Goal: Task Accomplishment & Management: Manage account settings

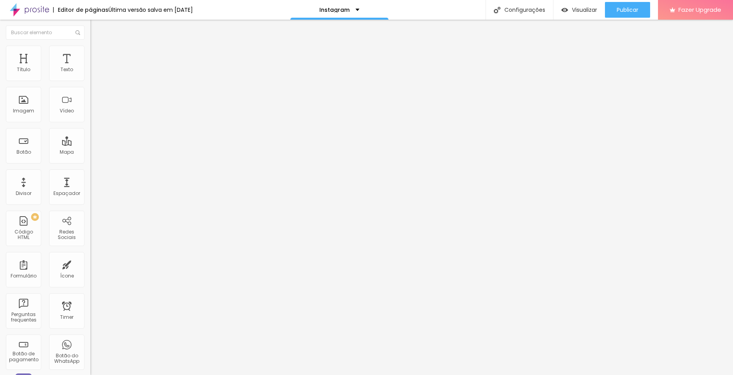
click at [90, 74] on input "text" at bounding box center [137, 70] width 94 height 8
paste input "[URL][DOMAIN_NAME]"
type input "[URL][DOMAIN_NAME]"
click at [90, 148] on div at bounding box center [135, 148] width 90 height 0
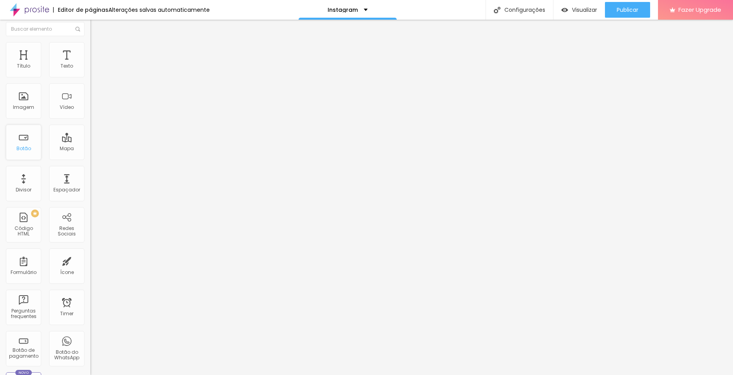
scroll to position [0, 0]
click at [90, 68] on span "Adicionar imagem" at bounding box center [115, 64] width 51 height 7
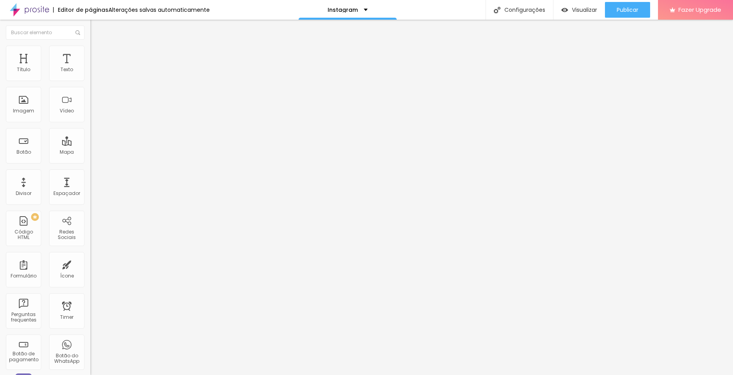
click at [90, 68] on span "Trocar imagem" at bounding box center [111, 64] width 43 height 7
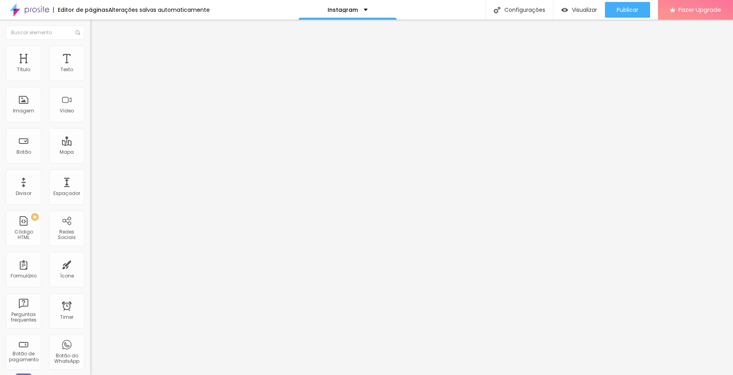
click at [90, 46] on img at bounding box center [93, 49] width 7 height 7
type input "174"
type input "161"
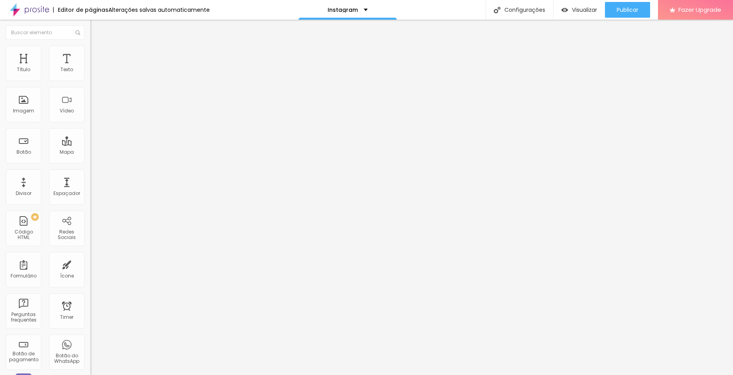
type input "148"
type input "130"
type input "114"
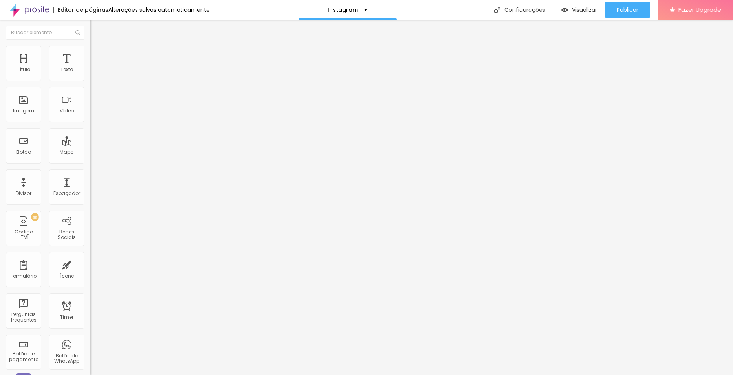
type input "114"
type input "102"
type input "95"
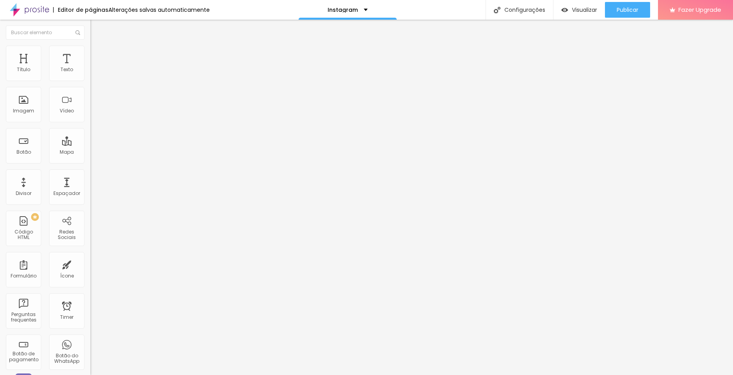
type input "91"
type input "89"
type input "87"
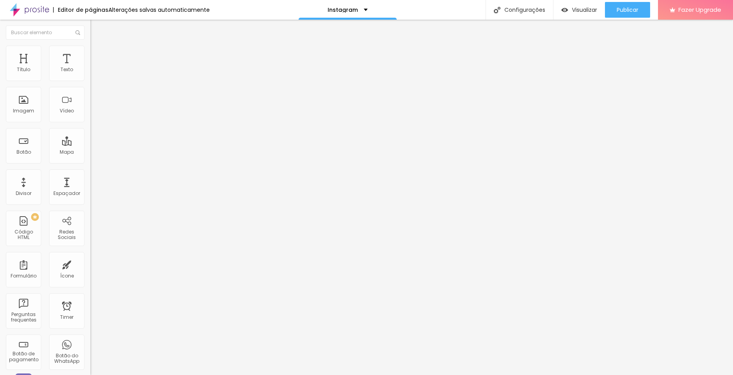
type input "87"
type input "86"
type input "84"
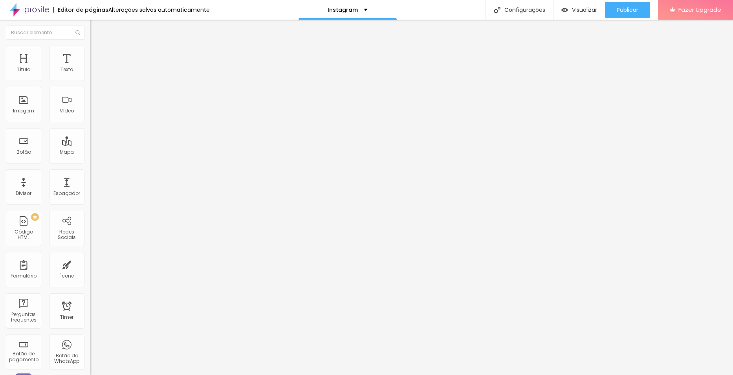
type input "82"
type input "81"
type input "77"
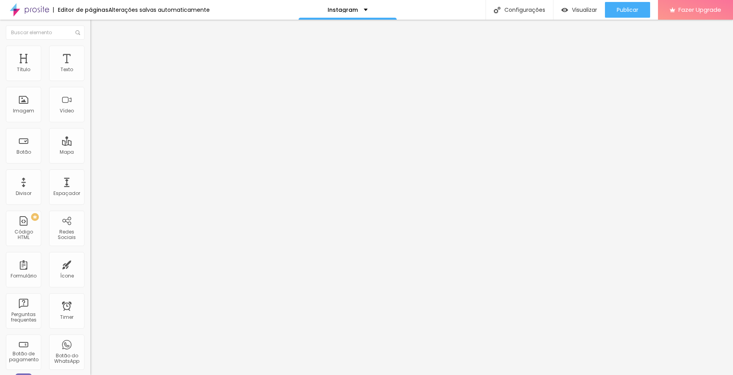
type input "77"
type input "74"
type input "69"
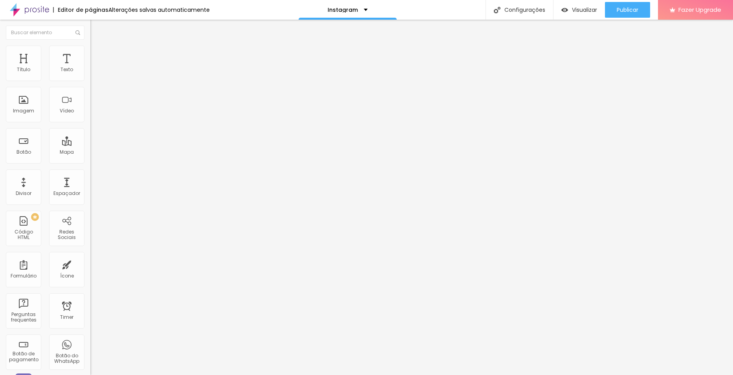
type input "64"
type input "59"
type input "56"
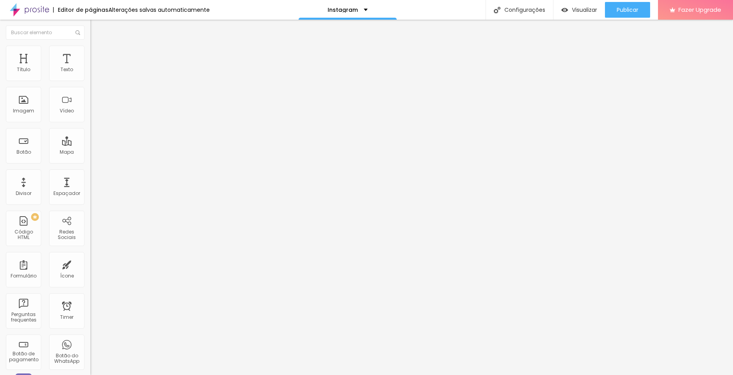
type input "56"
type input "53"
type input "49"
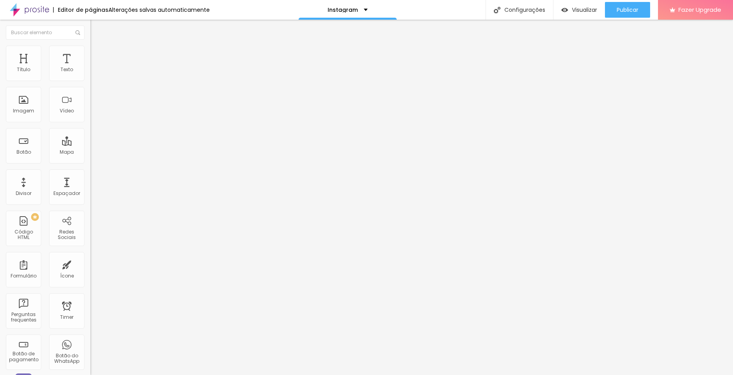
type input "46"
type input "39"
type input "35"
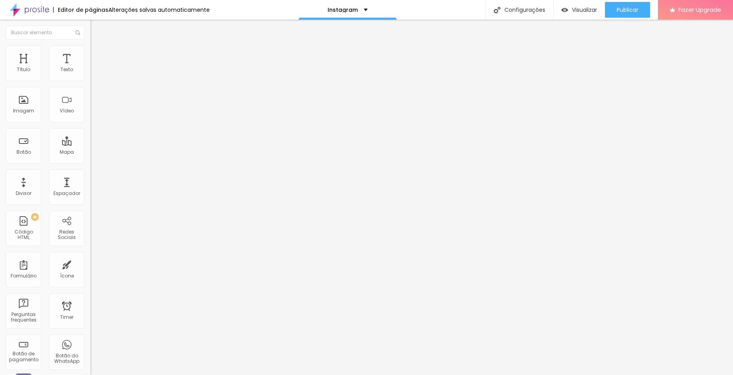
type input "35"
type input "28"
type input "18"
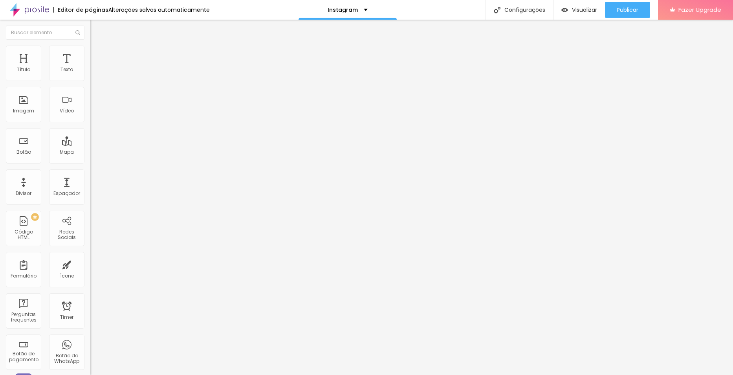
type input "8"
type input "0"
type input "2"
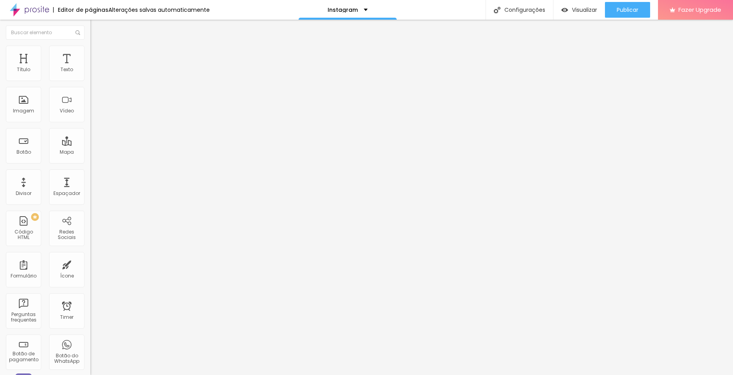
type input "2"
type input "15"
type input "35"
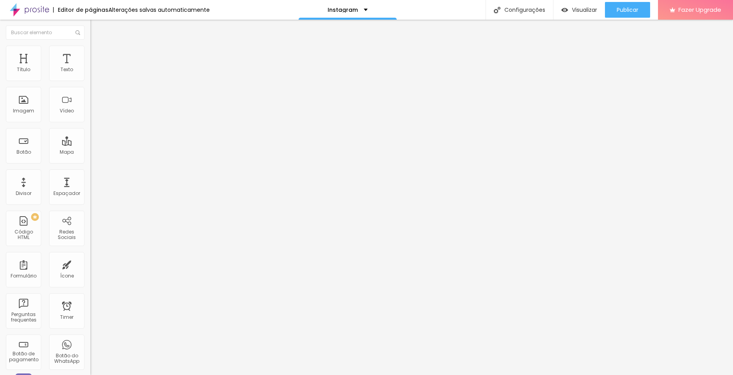
type input "58"
type input "82"
type input "105"
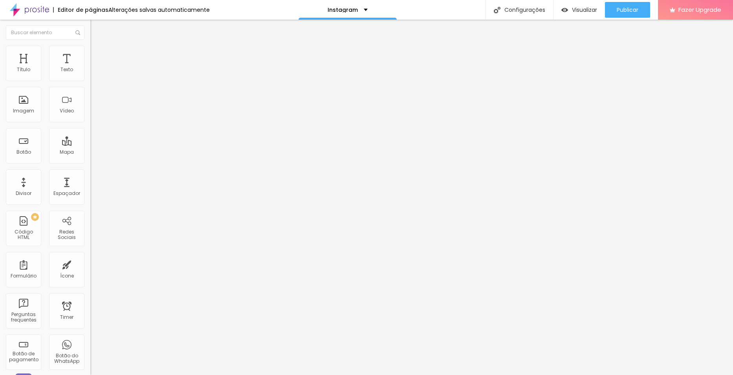
type input "105"
type input "128"
type input "146"
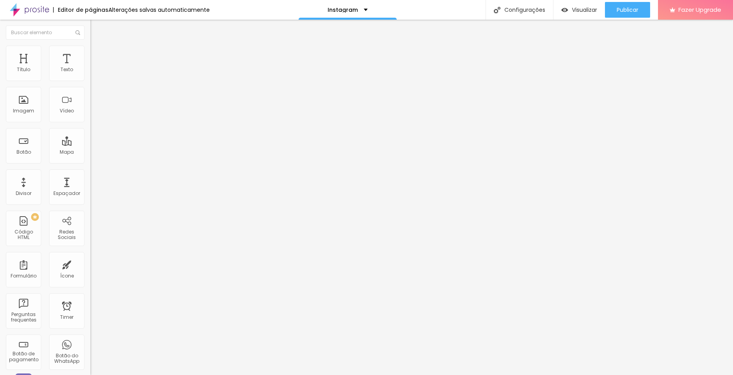
type input "168"
type input "178"
type input "184"
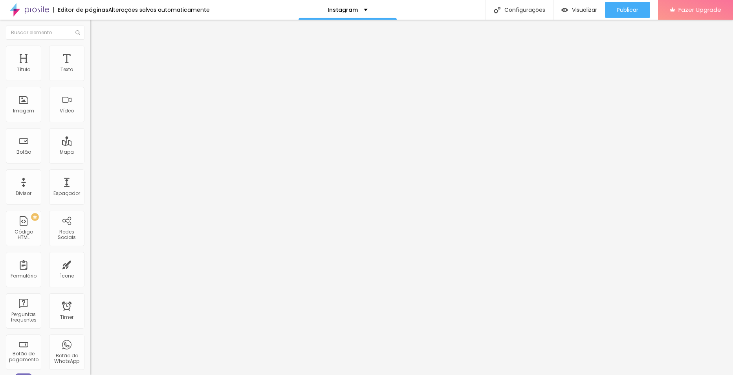
type input "184"
type input "191"
type input "198"
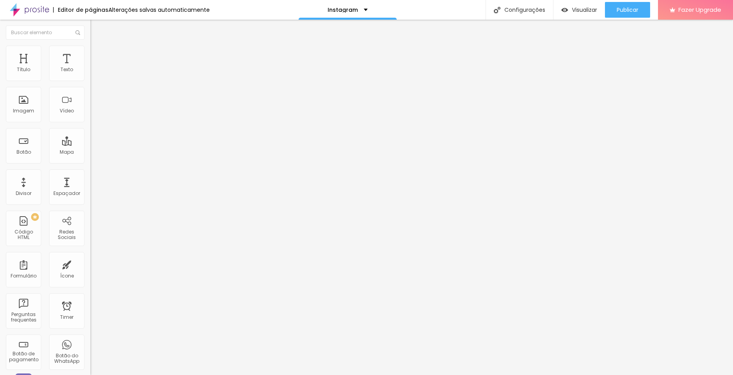
type input "200"
type input "183"
type input "135"
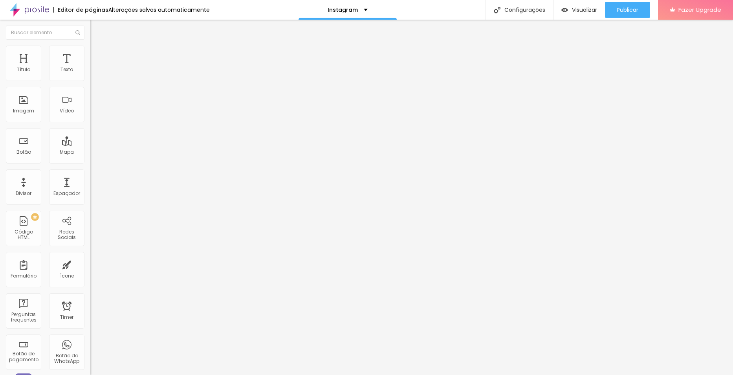
type input "135"
type input "87"
type input "43"
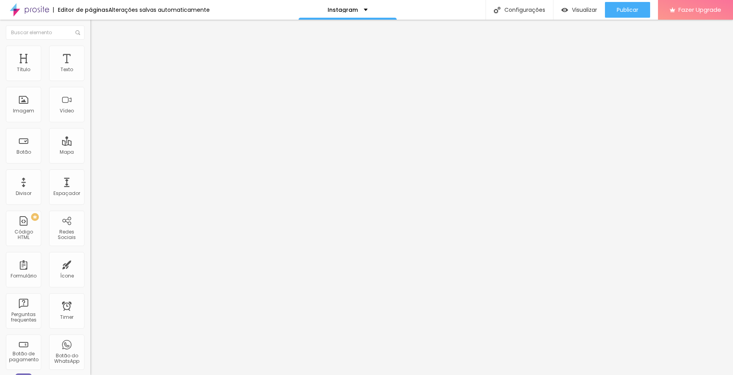
type input "11"
type input "0"
drag, startPoint x: 60, startPoint y: 101, endPoint x: -21, endPoint y: 105, distance: 81.0
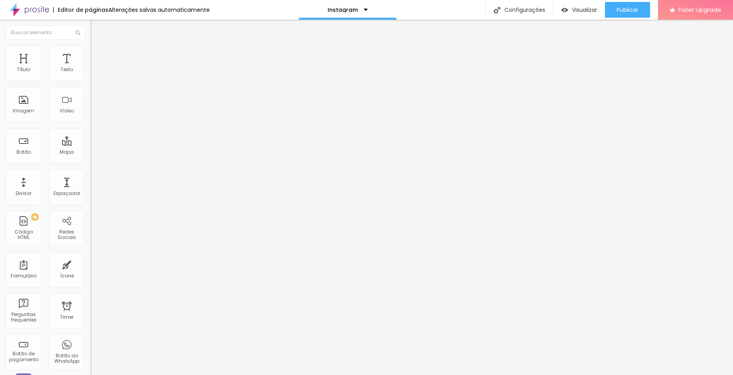
type input "0"
click at [90, 172] on input "range" at bounding box center [115, 175] width 51 height 6
type input "25"
type input "30"
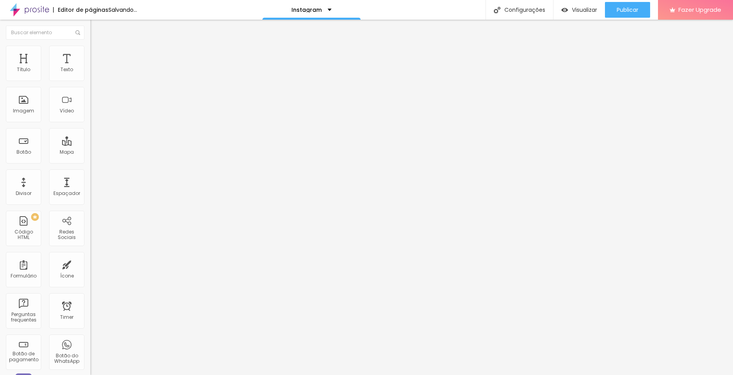
type input "30"
type input "35"
type input "40"
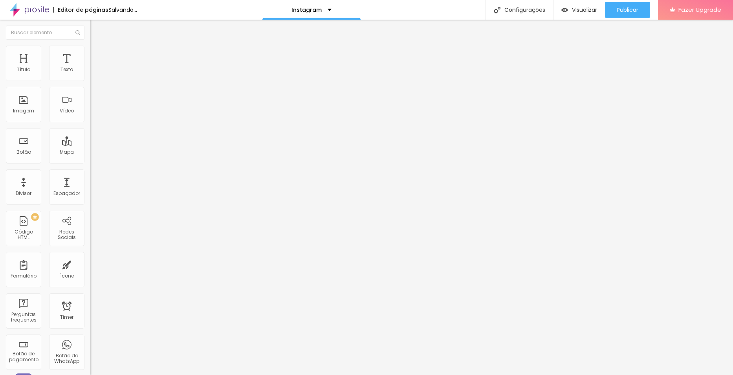
type input "45"
type input "50"
type input "55"
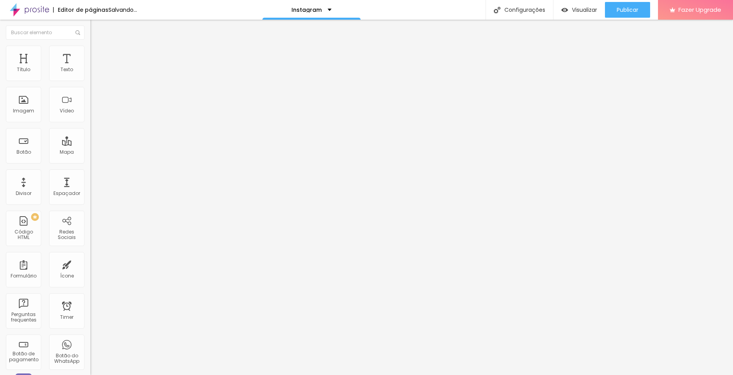
type input "55"
type input "60"
type input "65"
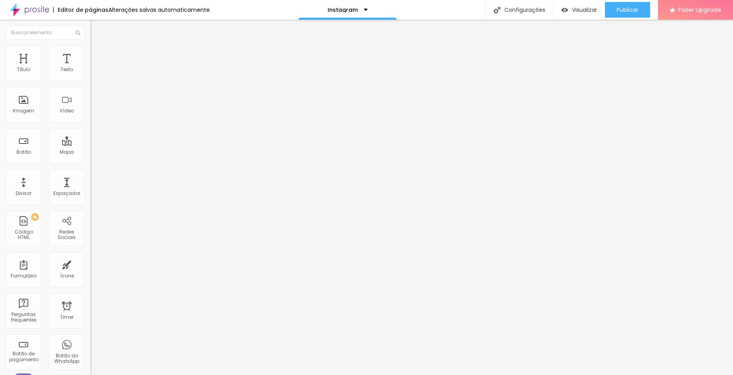
type input "70"
type input "75"
type input "70"
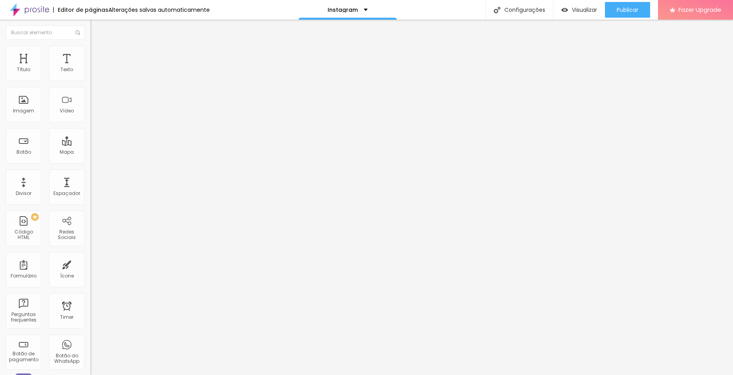
type input "70"
type input "65"
type input "60"
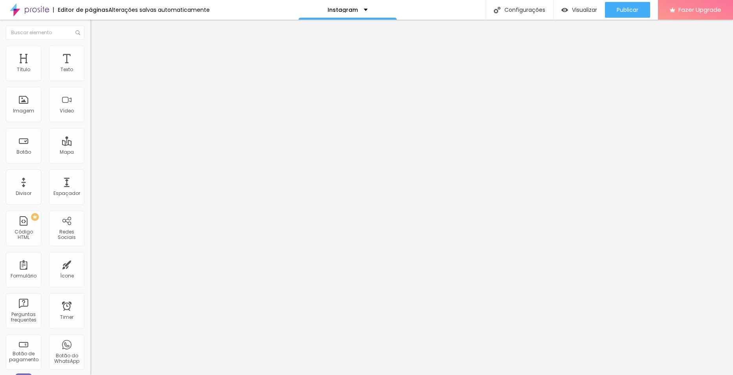
type input "55"
type input "50"
type input "45"
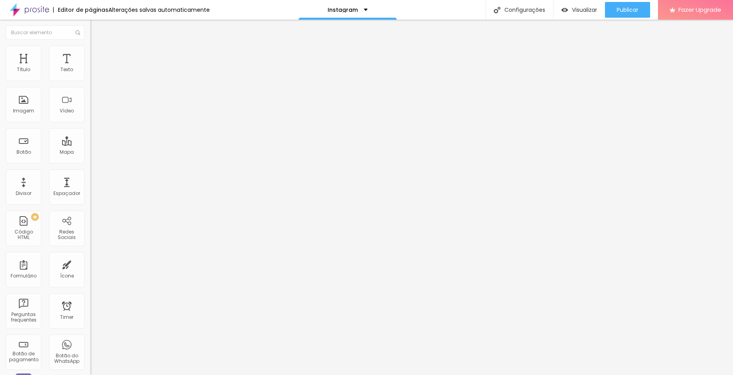
type input "45"
type input "40"
type input "35"
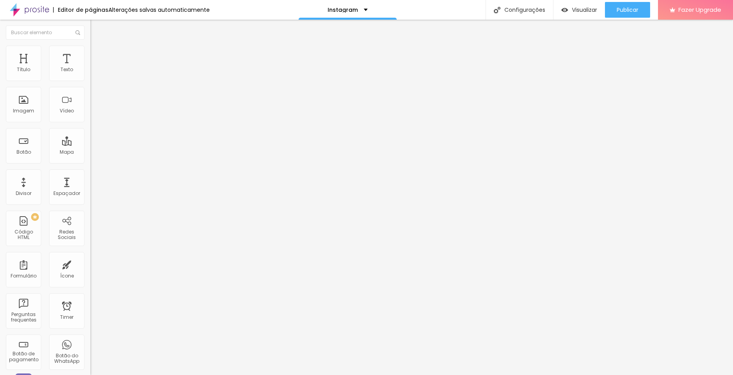
type input "30"
type input "25"
type input "20"
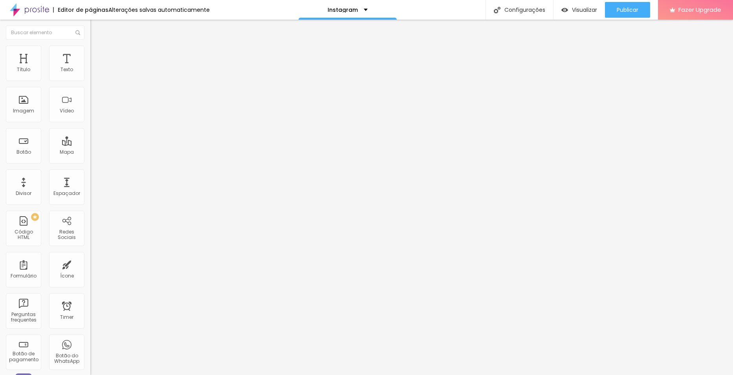
type input "20"
type input "15"
type input "10"
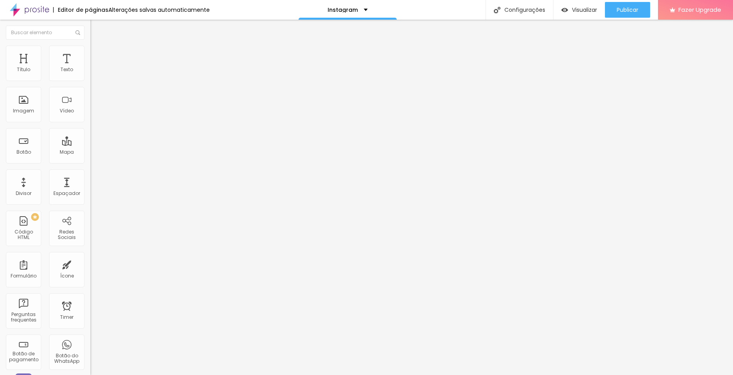
type input "15"
drag, startPoint x: 18, startPoint y: 82, endPoint x: 12, endPoint y: 90, distance: 9.5
type input "15"
click at [90, 81] on input "range" at bounding box center [115, 77] width 51 height 6
click at [97, 46] on span "Conteúdo" at bounding box center [109, 43] width 24 height 7
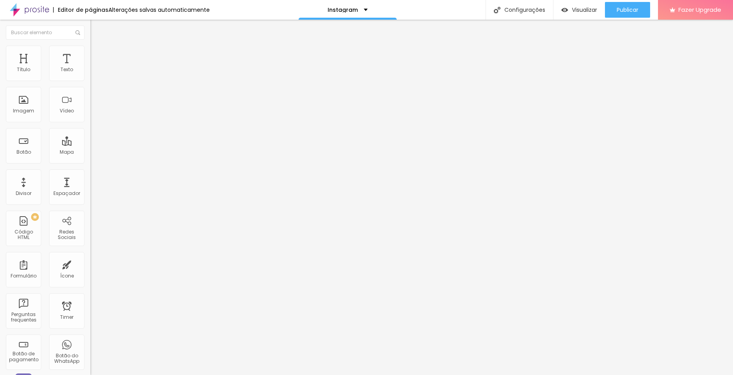
click at [90, 67] on div "Trocar imagem" at bounding box center [135, 63] width 90 height 5
click at [90, 68] on span "Trocar imagem" at bounding box center [111, 64] width 43 height 7
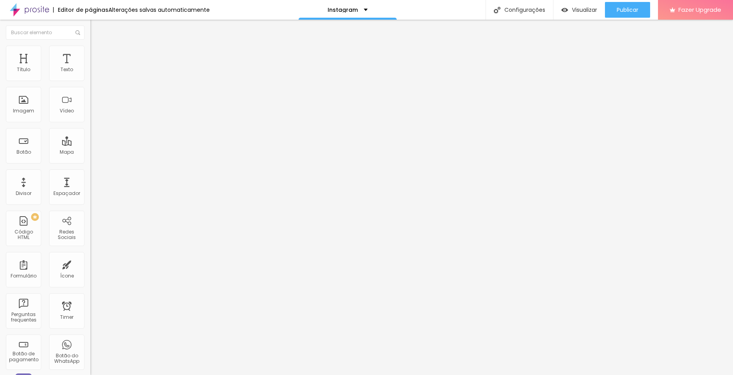
click at [90, 49] on img at bounding box center [93, 49] width 7 height 7
type input "20"
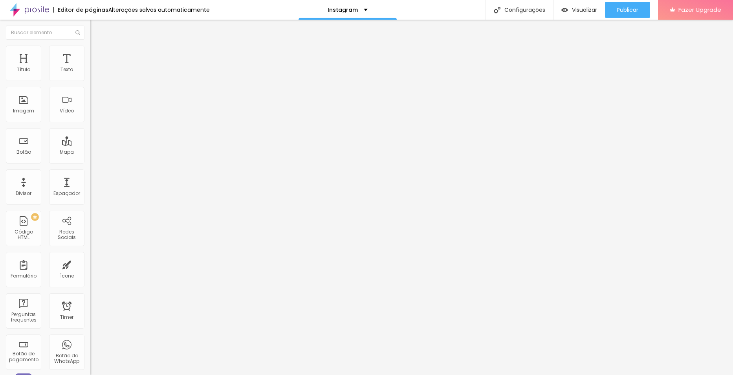
type input "20"
type input "25"
type input "30"
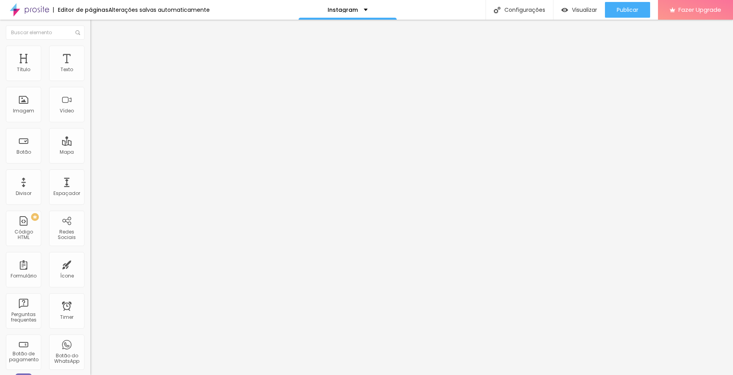
type input "35"
type input "30"
type input "25"
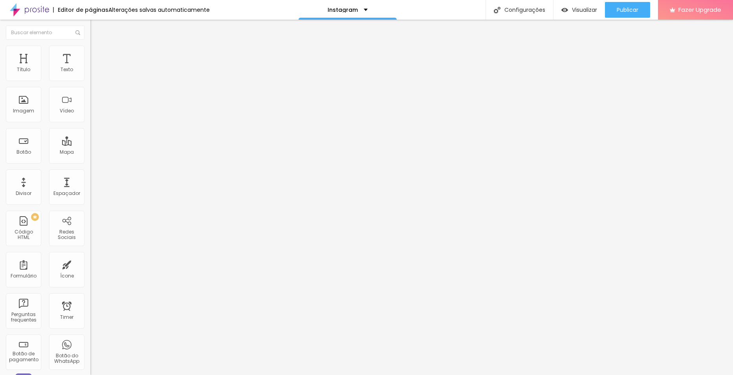
type input "25"
type input "20"
type input "15"
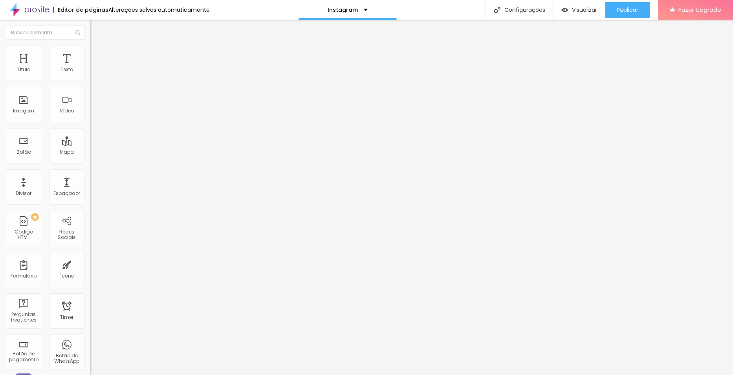
drag, startPoint x: 18, startPoint y: 84, endPoint x: 13, endPoint y: 84, distance: 4.8
click at [90, 81] on input "range" at bounding box center [115, 77] width 51 height 6
type input "5"
type input "10"
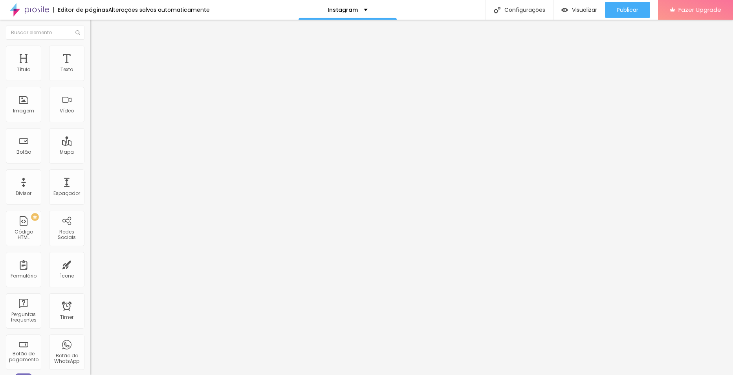
type input "10"
type input "16"
type input "20"
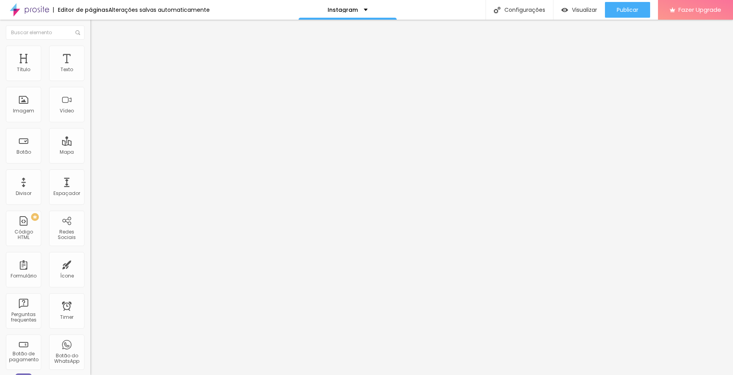
type input "23"
type input "26"
type input "30"
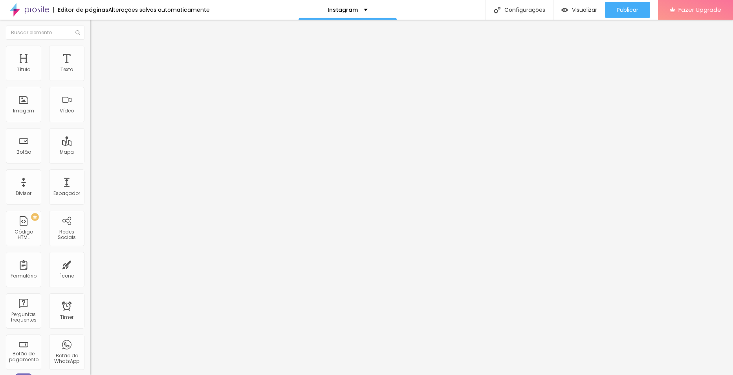
type input "30"
type input "35"
type input "38"
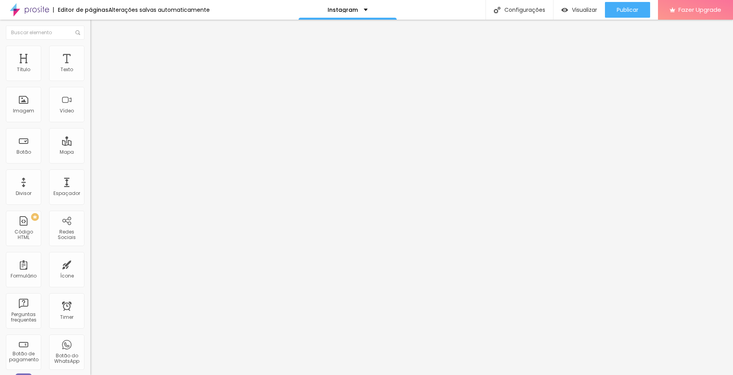
type input "41"
type input "44"
type input "46"
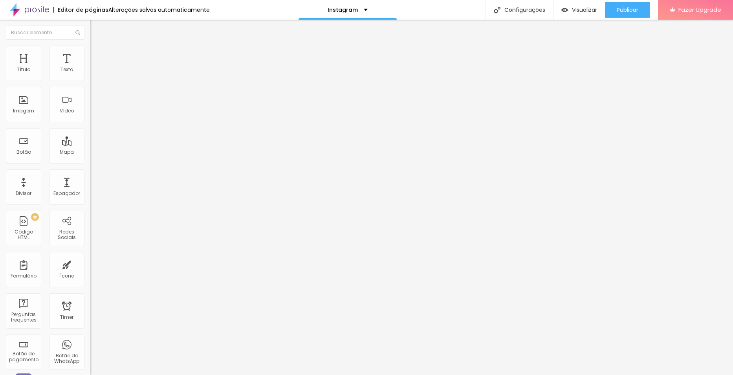
type input "46"
type input "48"
type input "51"
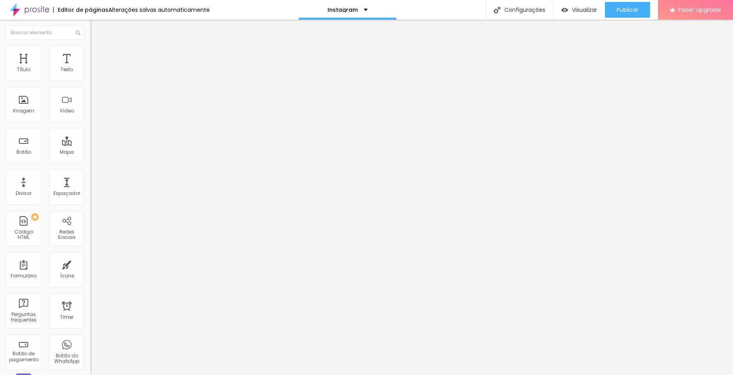
type input "56"
type input "63"
type input "66"
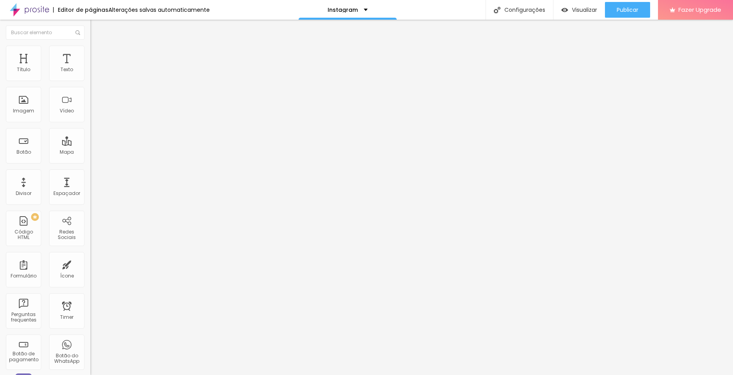
type input "66"
drag, startPoint x: 19, startPoint y: 100, endPoint x: 1, endPoint y: 104, distance: 18.2
click at [90, 172] on input "range" at bounding box center [115, 175] width 51 height 6
click at [97, 55] on span "Avançado" at bounding box center [110, 58] width 26 height 7
drag, startPoint x: 23, startPoint y: 78, endPoint x: 3, endPoint y: 85, distance: 21.6
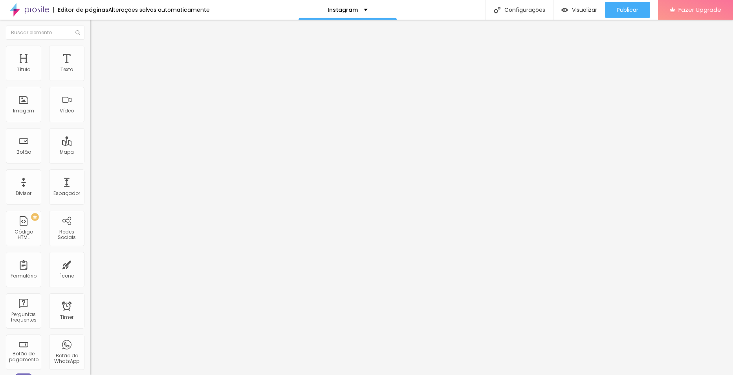
click at [90, 152] on input "range" at bounding box center [115, 155] width 51 height 6
click at [97, 54] on span "Estilo" at bounding box center [103, 51] width 12 height 7
click at [97, 46] on span "Conteúdo" at bounding box center [109, 43] width 24 height 7
click at [90, 67] on div "Trocar imagem" at bounding box center [135, 63] width 90 height 5
click at [90, 68] on span "Trocar imagem" at bounding box center [111, 64] width 43 height 7
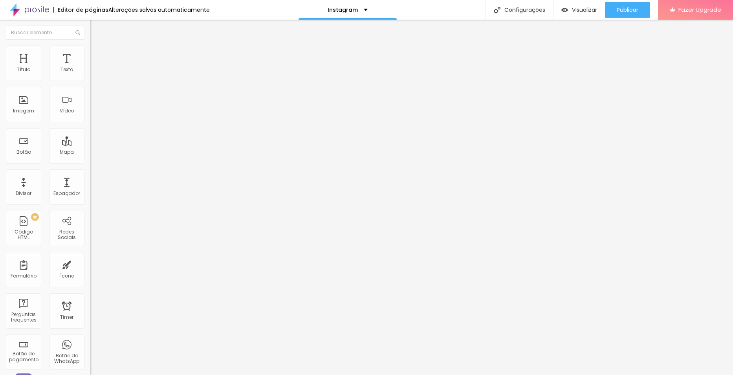
click at [90, 100] on div at bounding box center [135, 97] width 90 height 6
click at [90, 113] on div at bounding box center [135, 103] width 90 height 19
click at [90, 51] on li "Estilo" at bounding box center [135, 50] width 90 height 8
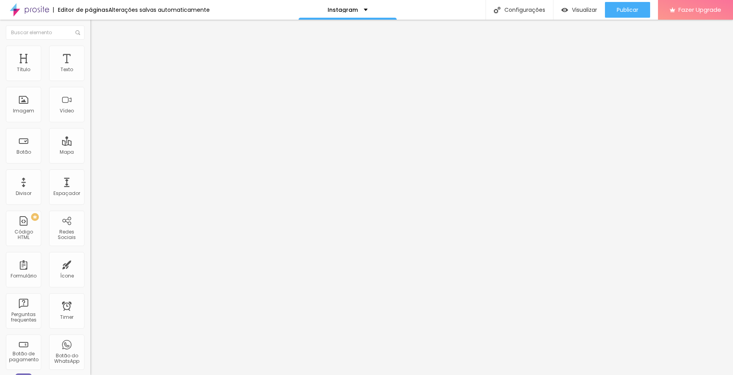
drag, startPoint x: 77, startPoint y: 85, endPoint x: 14, endPoint y: 81, distance: 63.3
click at [90, 81] on input "range" at bounding box center [115, 77] width 51 height 6
click at [97, 46] on span "Conteúdo" at bounding box center [109, 43] width 24 height 7
click at [90, 67] on div "Adicionar imagem" at bounding box center [135, 63] width 90 height 5
click at [90, 68] on span "Adicionar imagem" at bounding box center [115, 64] width 51 height 7
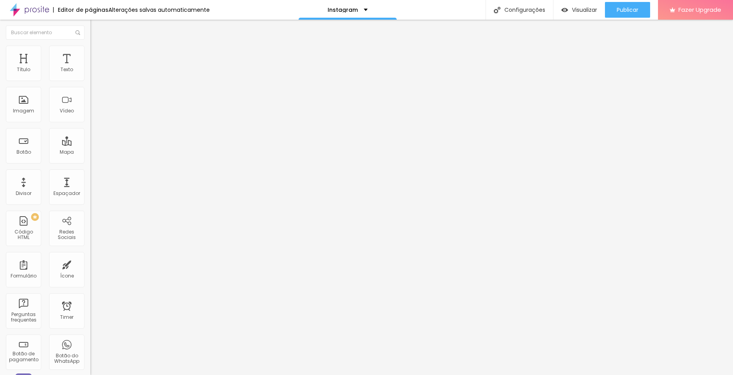
drag, startPoint x: 85, startPoint y: 124, endPoint x: 124, endPoint y: 132, distance: 39.7
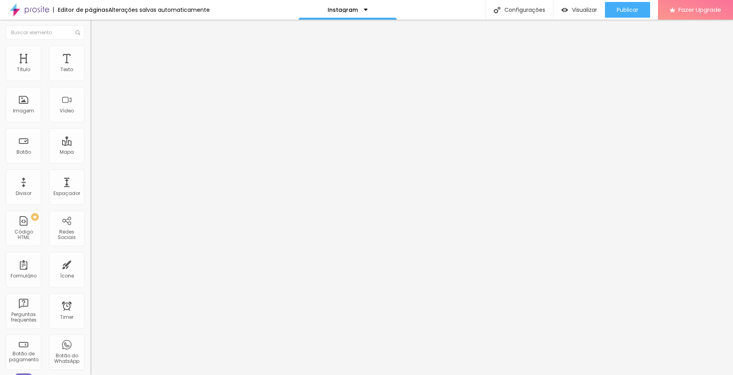
click at [97, 53] on span "Estilo" at bounding box center [103, 51] width 12 height 7
drag, startPoint x: 15, startPoint y: 85, endPoint x: 16, endPoint y: 91, distance: 6.0
click at [90, 81] on input "range" at bounding box center [115, 77] width 51 height 6
drag, startPoint x: 19, startPoint y: 100, endPoint x: -21, endPoint y: 111, distance: 41.5
click at [90, 172] on input "range" at bounding box center [115, 175] width 51 height 6
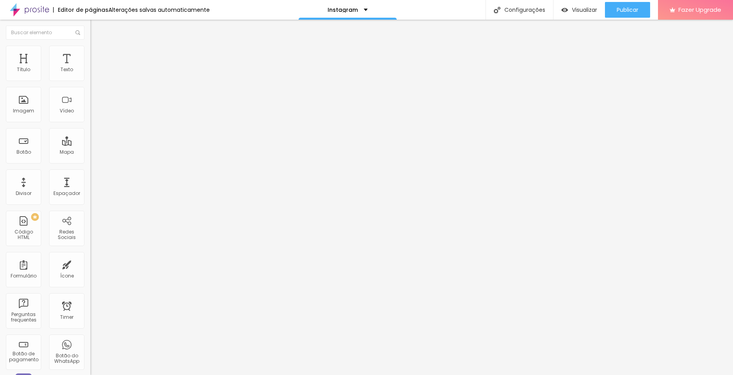
click at [90, 123] on span "Original" at bounding box center [99, 119] width 19 height 7
click at [90, 136] on div "Quadrado 1:1" at bounding box center [135, 134] width 90 height 5
click at [90, 123] on span "1:1 Quadrado" at bounding box center [105, 119] width 31 height 7
click at [90, 175] on div "Trocar imagem Descrição da imagem (Alt) Alinhamento Proporção 1:1 Quadrado Cine…" at bounding box center [135, 120] width 90 height 118
click at [90, 123] on span "1:1 Quadrado" at bounding box center [105, 119] width 31 height 7
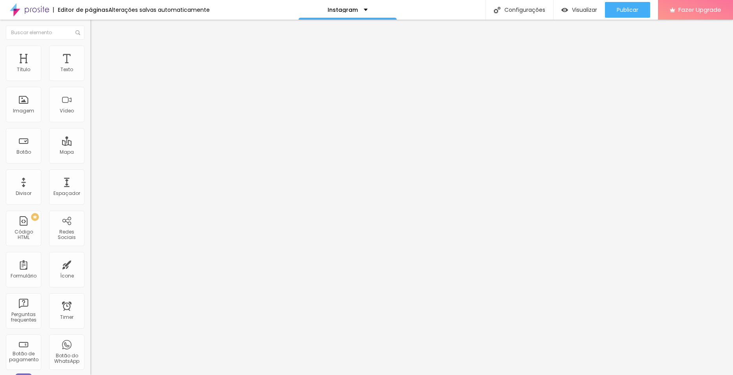
click at [90, 145] on span "Original" at bounding box center [99, 141] width 19 height 7
click at [90, 68] on span "Trocar imagem" at bounding box center [111, 64] width 43 height 7
click at [97, 54] on span "Estilo" at bounding box center [103, 51] width 12 height 7
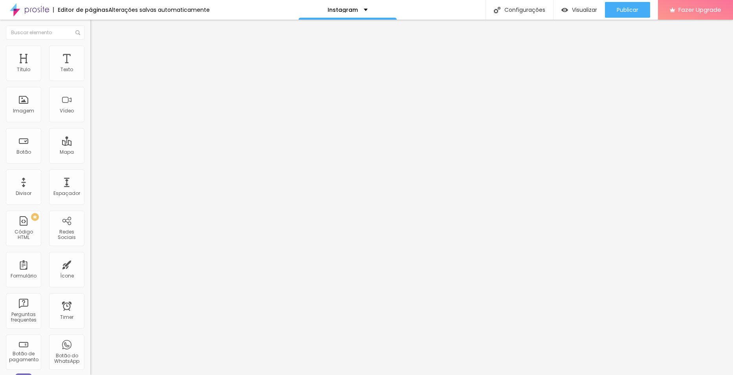
drag, startPoint x: 19, startPoint y: 86, endPoint x: 86, endPoint y: 104, distance: 69.3
click at [90, 81] on input "range" at bounding box center [115, 77] width 51 height 6
click at [90, 53] on li "Avançado" at bounding box center [135, 57] width 90 height 8
click at [90, 51] on li "Estilo" at bounding box center [135, 50] width 90 height 8
click at [93, 203] on icon "button" at bounding box center [95, 205] width 5 height 5
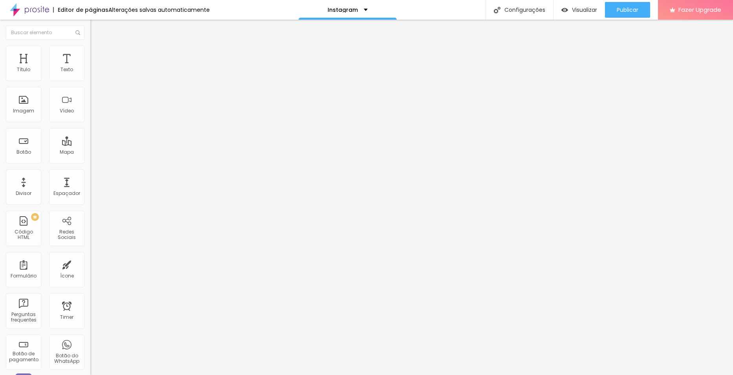
click at [90, 211] on button "button" at bounding box center [95, 215] width 11 height 8
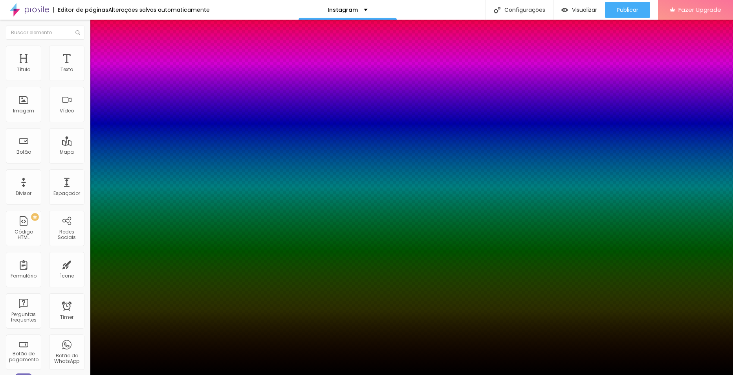
click at [143, 374] on div at bounding box center [366, 379] width 733 height 0
drag, startPoint x: 133, startPoint y: 211, endPoint x: 139, endPoint y: 213, distance: 7.0
drag, startPoint x: 134, startPoint y: 213, endPoint x: 151, endPoint y: 215, distance: 17.8
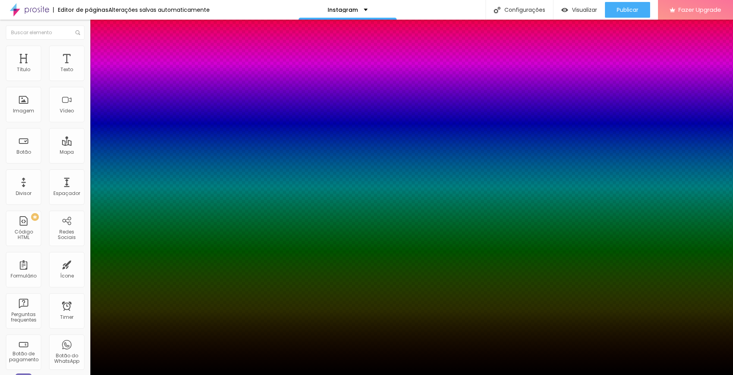
drag, startPoint x: 145, startPoint y: 214, endPoint x: 132, endPoint y: 214, distance: 12.2
drag, startPoint x: 147, startPoint y: 211, endPoint x: 164, endPoint y: 212, distance: 16.9
click at [163, 212] on body "Editor de páginas Alterações salvas automaticamente Instagram Configurações Con…" at bounding box center [366, 187] width 733 height 375
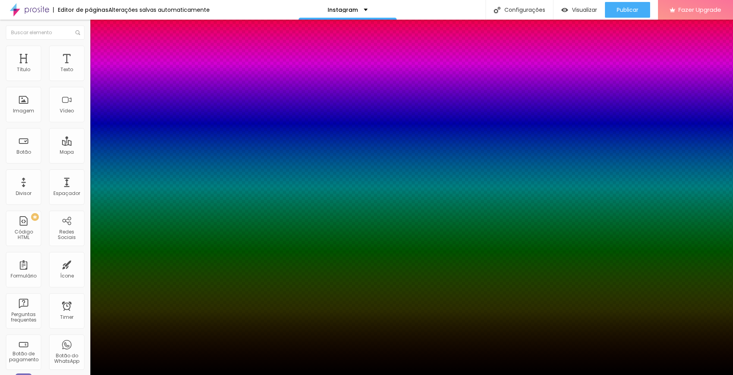
drag, startPoint x: 141, startPoint y: 214, endPoint x: 110, endPoint y: 214, distance: 31.4
click at [323, 374] on div at bounding box center [366, 375] width 733 height 0
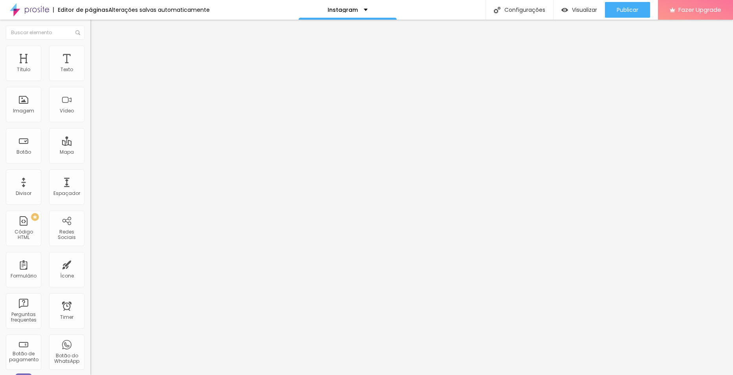
click at [90, 53] on li "Avançado" at bounding box center [135, 57] width 90 height 8
click at [90, 342] on div at bounding box center [135, 342] width 90 height 0
drag, startPoint x: 26, startPoint y: 92, endPoint x: -21, endPoint y: 94, distance: 47.2
click at [90, 264] on input "range" at bounding box center [115, 267] width 51 height 6
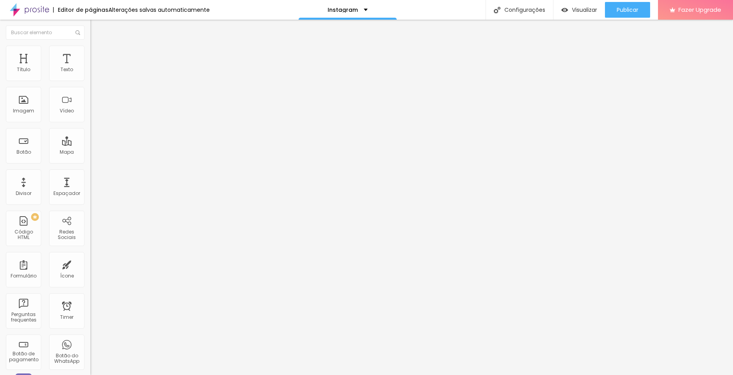
click at [90, 45] on img at bounding box center [93, 41] width 7 height 7
click at [90, 79] on input "text" at bounding box center [137, 75] width 94 height 8
click at [90, 112] on img at bounding box center [92, 108] width 5 height 5
click at [90, 106] on img at bounding box center [92, 102] width 5 height 5
click at [90, 99] on img at bounding box center [92, 96] width 5 height 5
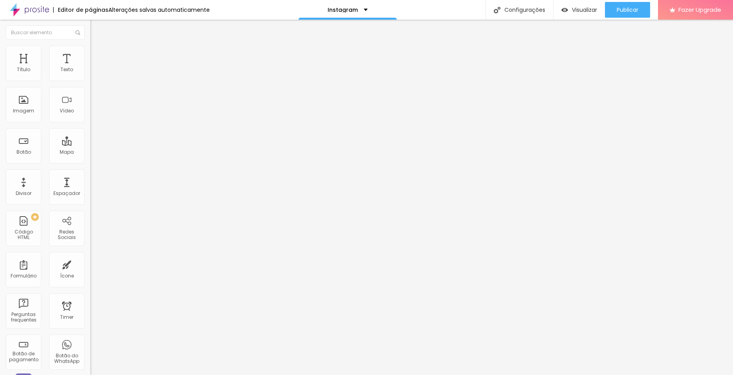
click at [90, 123] on span "Original" at bounding box center [99, 119] width 19 height 7
click at [90, 136] on div "Quadrado 1:1" at bounding box center [135, 134] width 90 height 5
click at [90, 132] on span "Padrão" at bounding box center [99, 129] width 18 height 7
click at [90, 50] on img at bounding box center [93, 49] width 7 height 7
drag, startPoint x: 75, startPoint y: 85, endPoint x: 52, endPoint y: 94, distance: 25.0
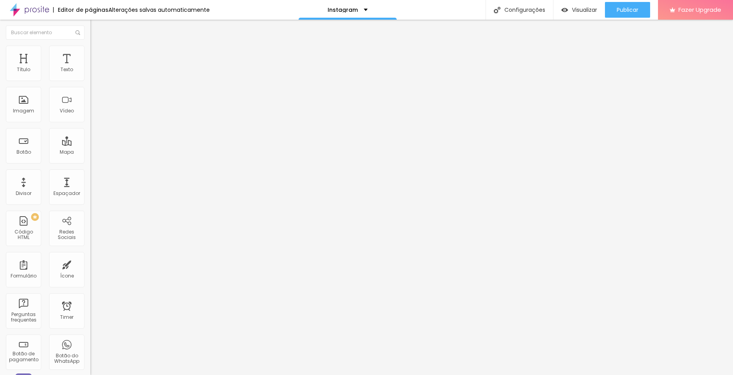
click at [90, 81] on input "range" at bounding box center [115, 77] width 51 height 6
click at [97, 46] on span "Conteúdo" at bounding box center [109, 43] width 24 height 7
click at [90, 144] on div "Proporção 16:9 Cinema Cinema 16:9 Padrão 4:3 Quadrado 1:1 Original" at bounding box center [135, 128] width 90 height 31
click at [90, 123] on span "16:9 Cinema" at bounding box center [105, 119] width 30 height 7
click at [90, 144] on div "Original" at bounding box center [135, 141] width 90 height 5
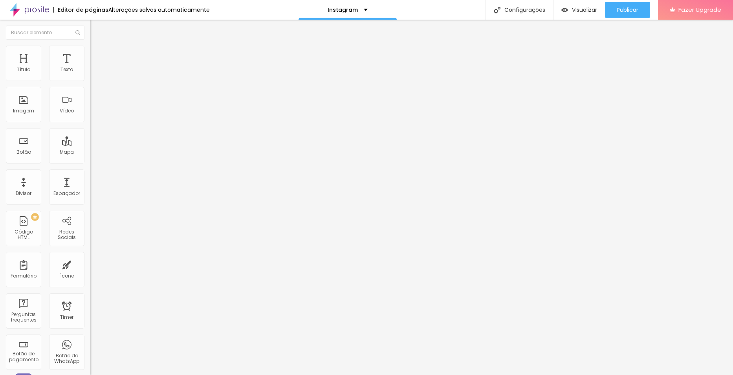
click at [90, 50] on img at bounding box center [93, 49] width 7 height 7
drag, startPoint x: 57, startPoint y: 86, endPoint x: 139, endPoint y: 89, distance: 81.7
click at [139, 81] on input "range" at bounding box center [115, 77] width 51 height 6
click at [581, 7] on span "Visualizar" at bounding box center [584, 10] width 25 height 6
click at [90, 148] on div at bounding box center [135, 148] width 90 height 0
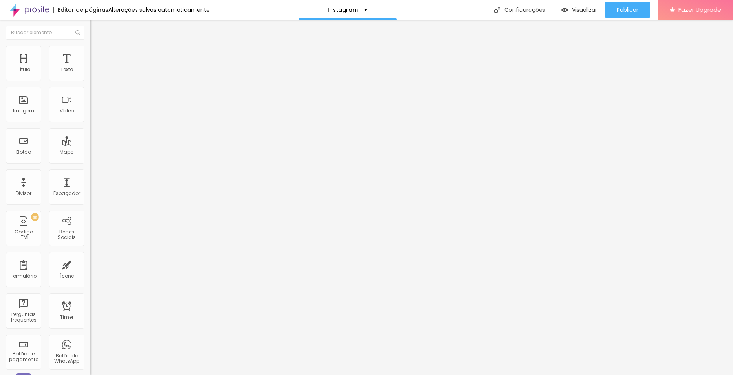
click at [90, 117] on span "4:3 Standard" at bounding box center [106, 114] width 32 height 7
click at [90, 127] on span "Wide" at bounding box center [96, 123] width 12 height 7
click at [90, 122] on span "Ultrawide" at bounding box center [101, 118] width 22 height 7
click at [90, 143] on div "Vertical 2 9:16" at bounding box center [135, 140] width 90 height 5
click at [90, 126] on div "Ultrawide 21:9 Wide 16:9 Standard 4:3 Vertical 1 3:4 Vertical 2 9:16" at bounding box center [135, 130] width 90 height 26
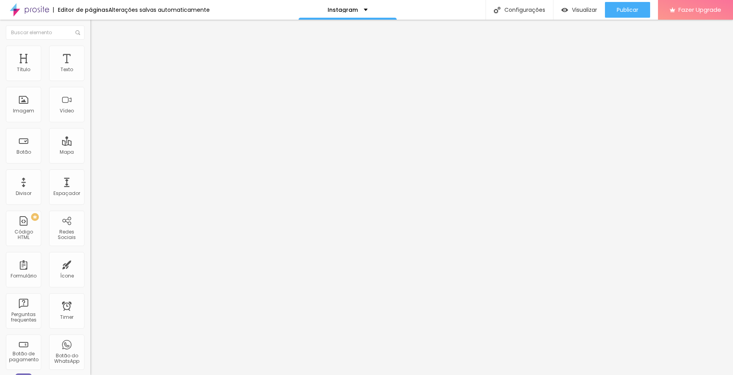
click at [90, 122] on span "Ultrawide" at bounding box center [101, 118] width 22 height 7
click at [90, 130] on span "Wide" at bounding box center [96, 126] width 12 height 7
click at [90, 134] on span "Standard" at bounding box center [102, 131] width 24 height 7
drag, startPoint x: 59, startPoint y: 163, endPoint x: 60, endPoint y: 154, distance: 8.8
click at [97, 134] on span "Standard" at bounding box center [109, 131] width 24 height 7
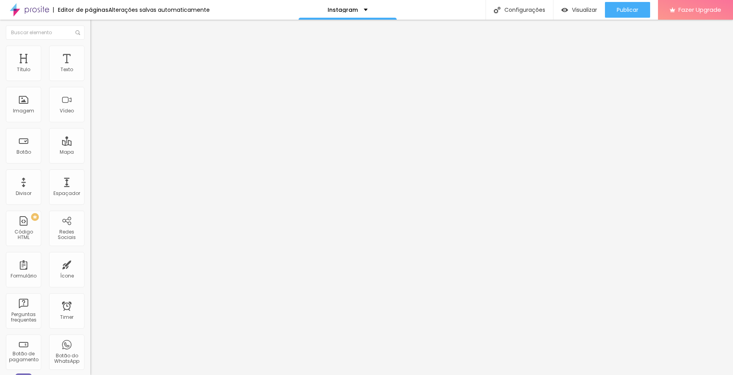
click at [90, 127] on span "Wide" at bounding box center [96, 123] width 12 height 7
click at [90, 148] on div at bounding box center [135, 148] width 90 height 0
click at [637, 7] on span "Publicar" at bounding box center [628, 10] width 22 height 6
click at [571, 7] on span "Visualizar" at bounding box center [577, 10] width 25 height 6
click at [364, 11] on div "Instagram" at bounding box center [347, 10] width 98 height 20
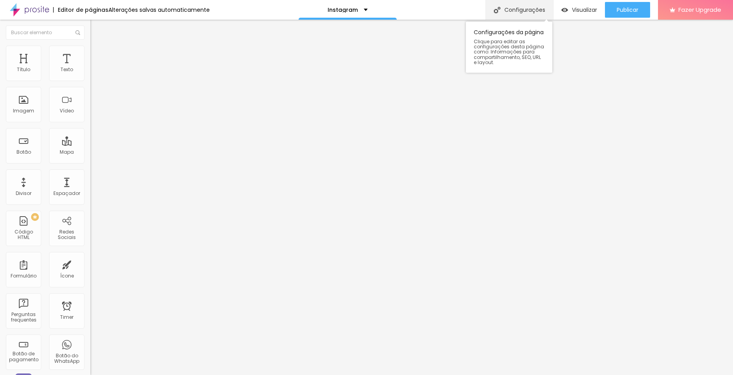
click at [505, 13] on div "Configurações" at bounding box center [519, 10] width 68 height 20
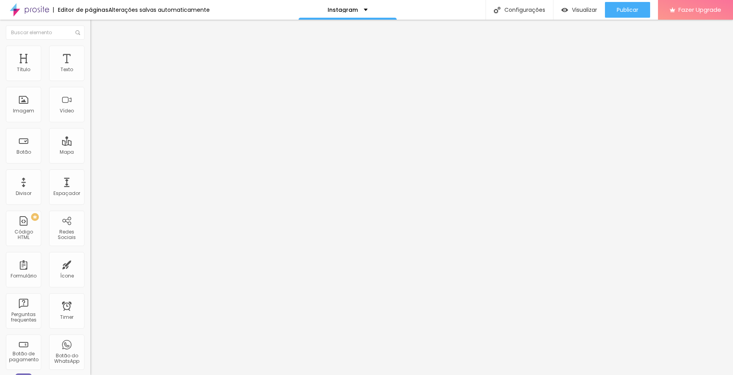
drag, startPoint x: 273, startPoint y: 232, endPoint x: 137, endPoint y: 240, distance: 135.8
drag, startPoint x: 353, startPoint y: 232, endPoint x: 339, endPoint y: 231, distance: 14.1
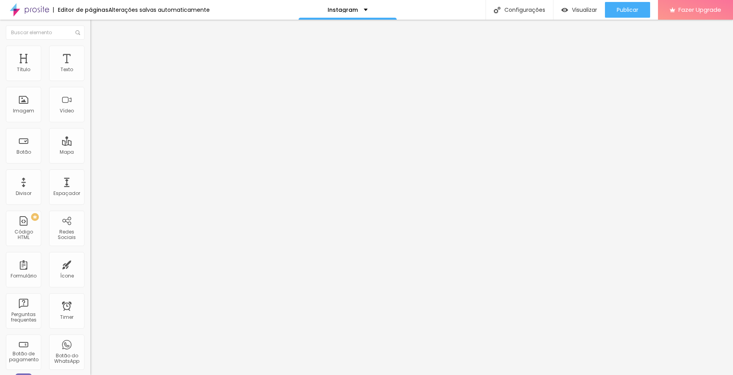
type input "ZIP CLICKS - SEU REGISTRO DE IMPACTO!"
drag, startPoint x: 411, startPoint y: 284, endPoint x: 64, endPoint y: 212, distance: 353.8
type textarea "S"
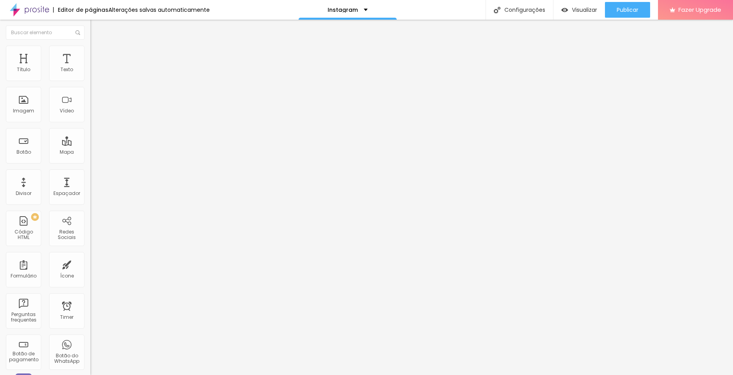
type textarea "Fotografia de impacto, seja ela esportiva, ou casual!"
drag, startPoint x: 419, startPoint y: 189, endPoint x: 60, endPoint y: 201, distance: 358.8
type input "ZIP CLICKS"
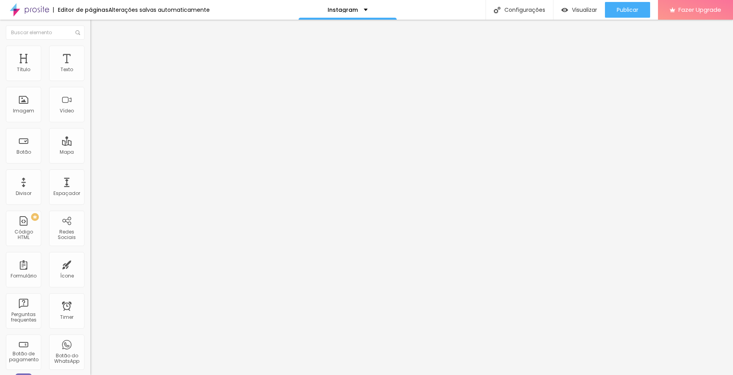
drag, startPoint x: 384, startPoint y: 247, endPoint x: 235, endPoint y: 220, distance: 150.8
type textarea "Sua fotografia com impacto!"
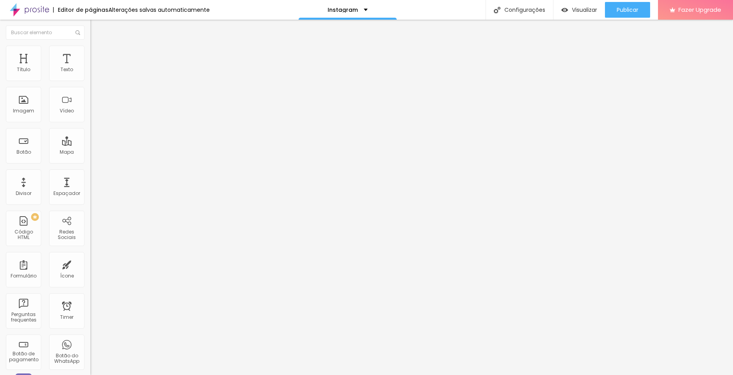
scroll to position [5, 0]
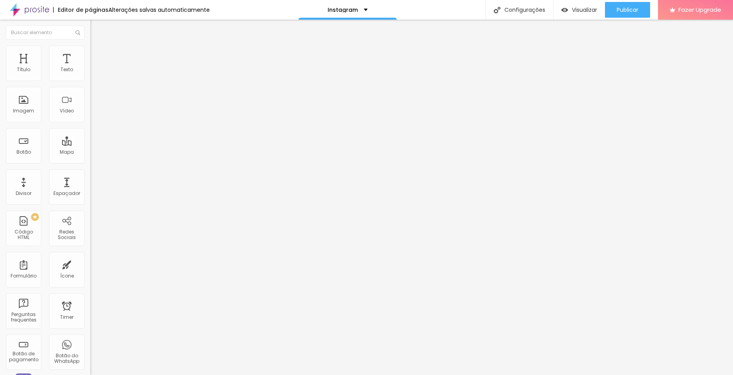
click at [622, 7] on span "Publicar" at bounding box center [628, 10] width 22 height 6
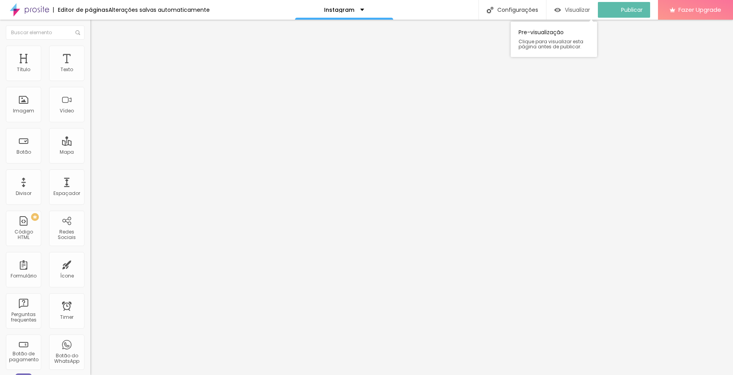
click at [579, 10] on span "Visualizar" at bounding box center [577, 10] width 25 height 6
click at [90, 52] on li "Estilo" at bounding box center [135, 50] width 90 height 8
type input "99"
type input "98"
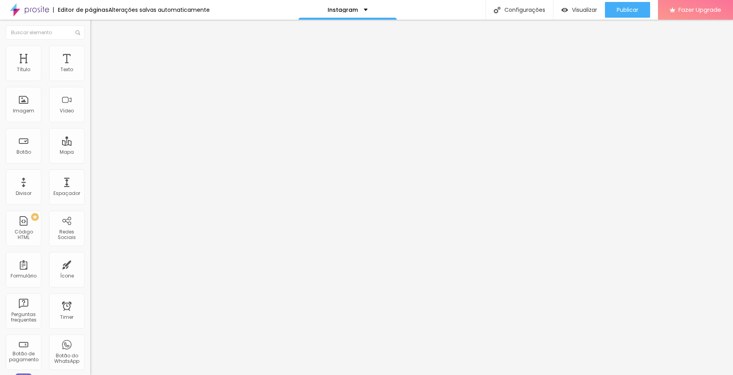
type input "98"
type input "97"
type input "95"
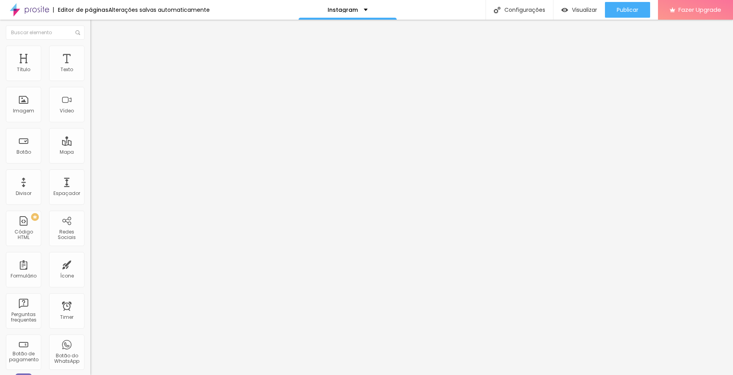
type input "91"
type input "87"
type input "83"
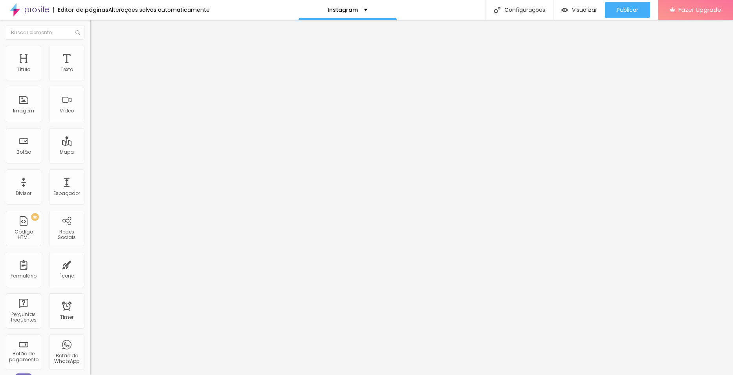
type input "83"
type input "81"
type input "80"
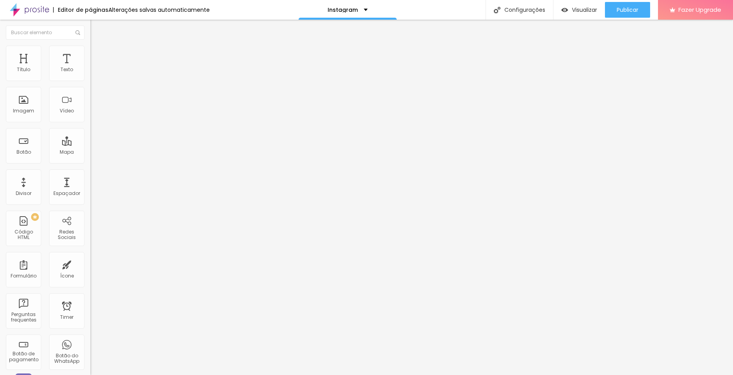
type input "79"
type input "77"
type input "73"
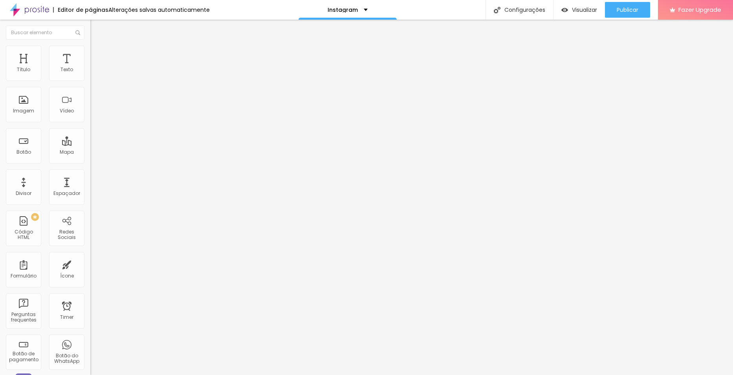
type input "73"
type input "68"
type input "63"
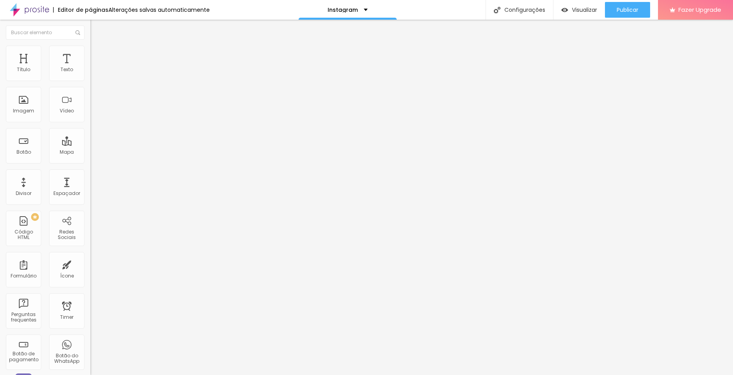
type input "61"
type input "60"
type input "59"
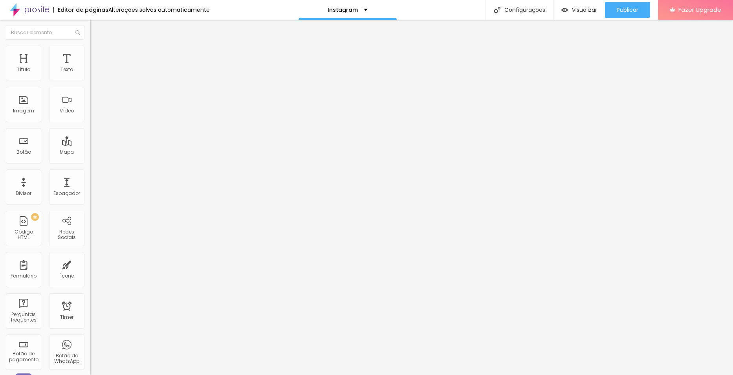
type input "59"
type input "58"
type input "57"
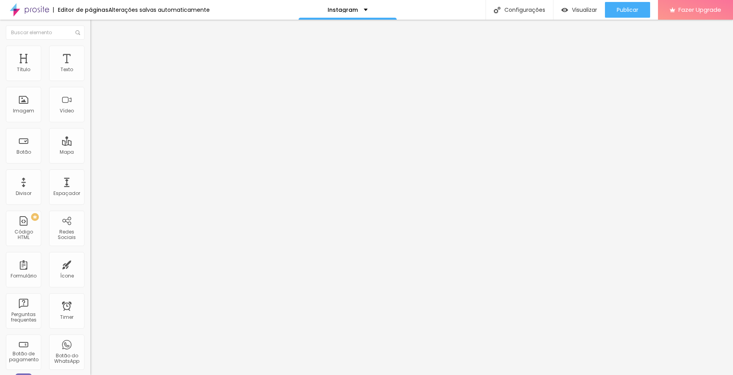
type input "56"
type input "55"
type input "54"
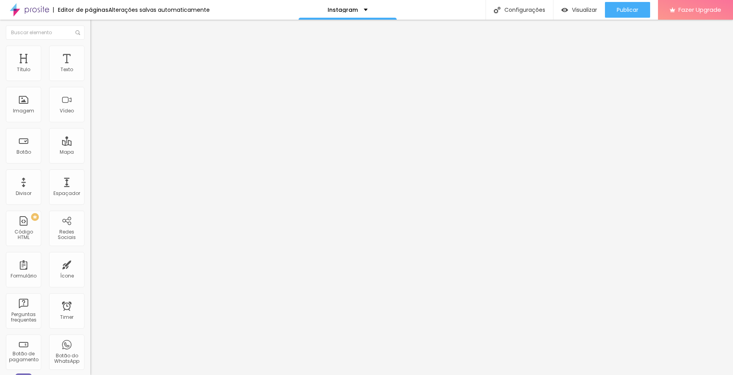
type input "54"
type input "52"
type input "47"
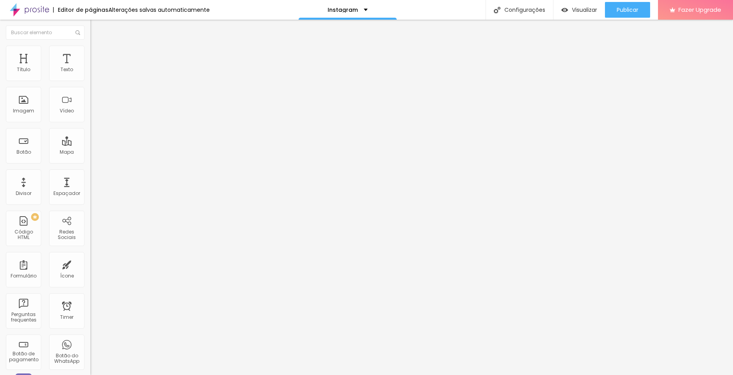
type input "46"
type input "45"
type input "44"
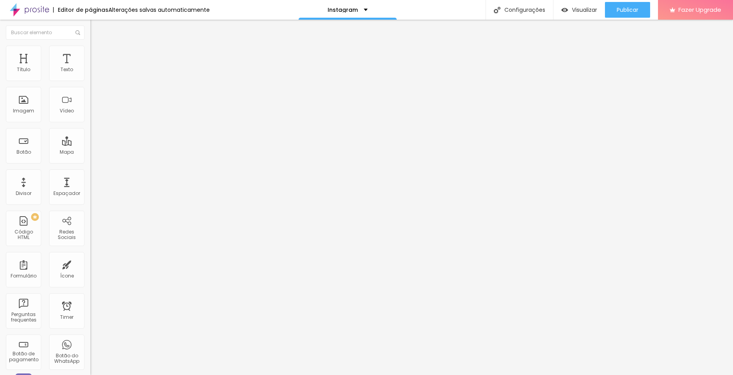
type input "44"
type input "43"
type input "42"
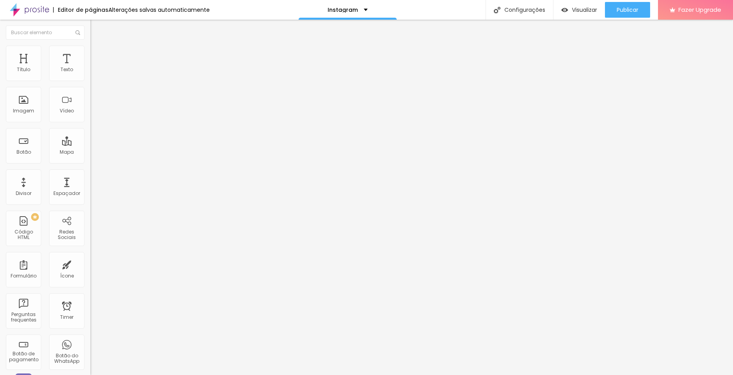
type input "41"
type input "40"
type input "38"
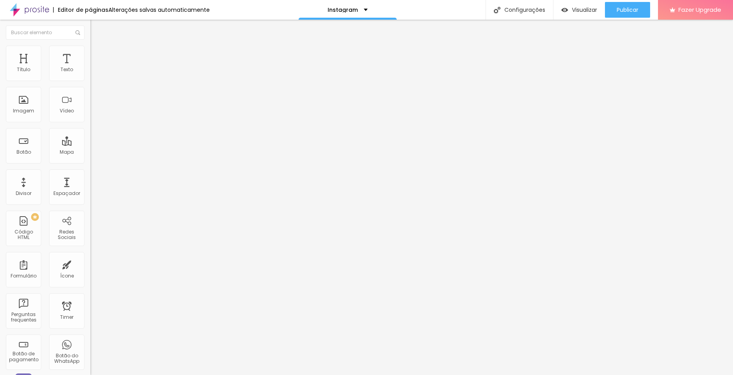
type input "38"
type input "37"
type input "36"
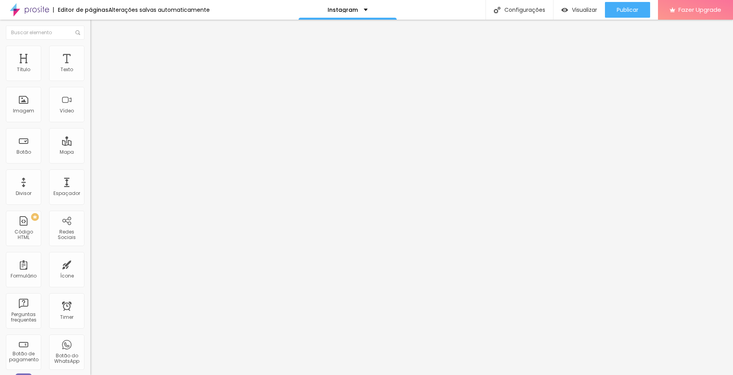
type input "35"
type input "34"
type input "33"
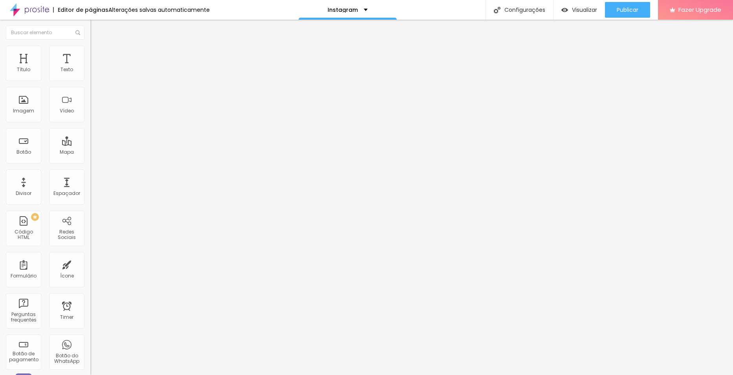
type input "33"
type input "32"
type input "31"
drag, startPoint x: 81, startPoint y: 86, endPoint x: 10, endPoint y: 86, distance: 70.3
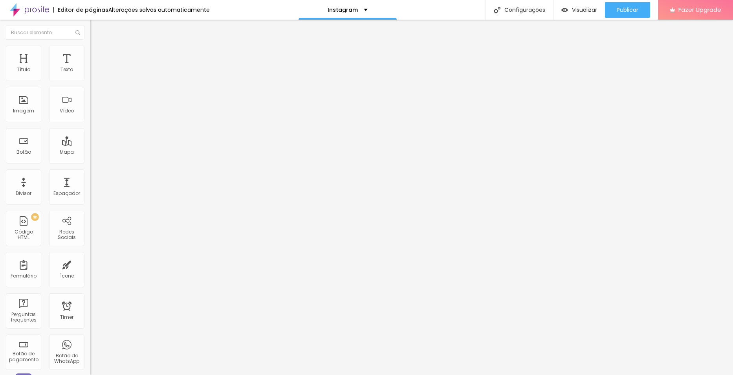
type input "31"
click at [90, 81] on input "range" at bounding box center [115, 77] width 51 height 6
type input "30"
drag, startPoint x: 7, startPoint y: 84, endPoint x: -7, endPoint y: 84, distance: 14.1
type input "30"
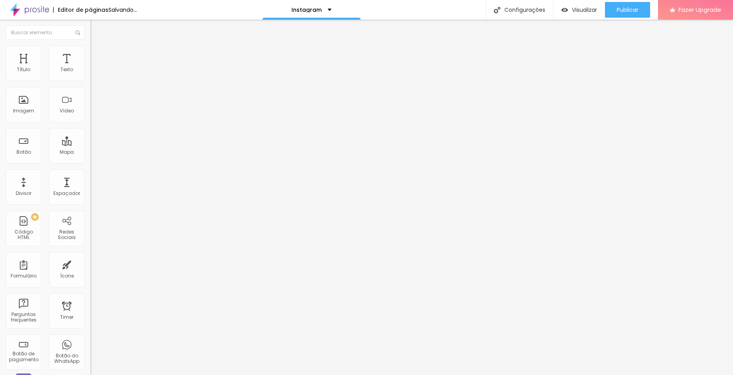
click at [90, 81] on input "range" at bounding box center [115, 77] width 51 height 6
click at [97, 55] on span "Avançado" at bounding box center [110, 58] width 26 height 7
type input "6"
type input "5"
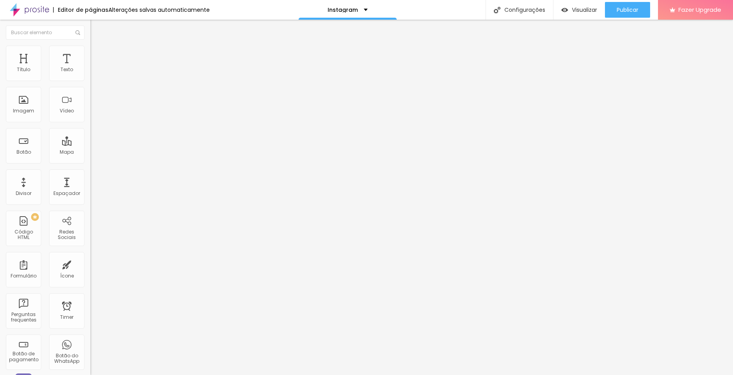
type input "5"
type input "4"
type input "3"
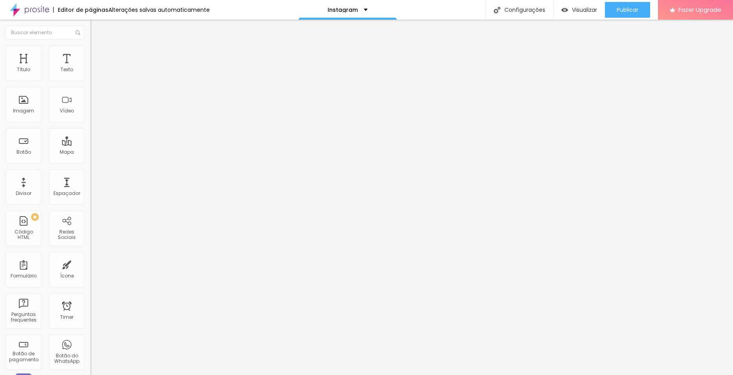
type input "2"
type input "0"
drag, startPoint x: 22, startPoint y: 79, endPoint x: -11, endPoint y: 77, distance: 32.2
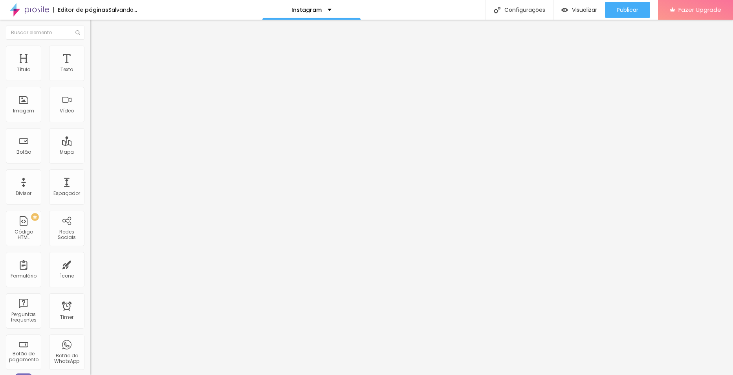
type input "0"
click at [90, 152] on input "range" at bounding box center [115, 155] width 51 height 6
type input "8"
type input "7"
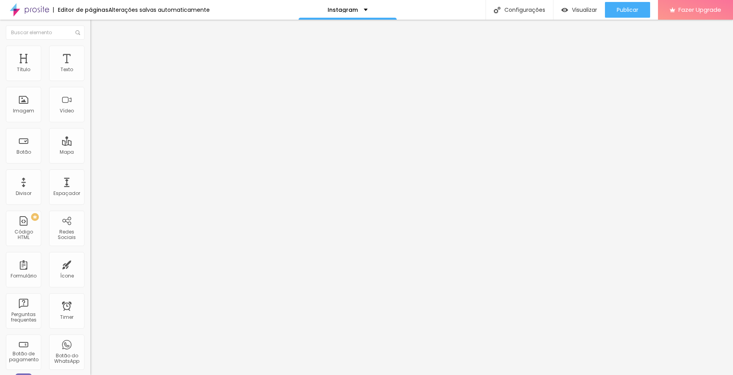
type input "7"
type input "4"
type input "0"
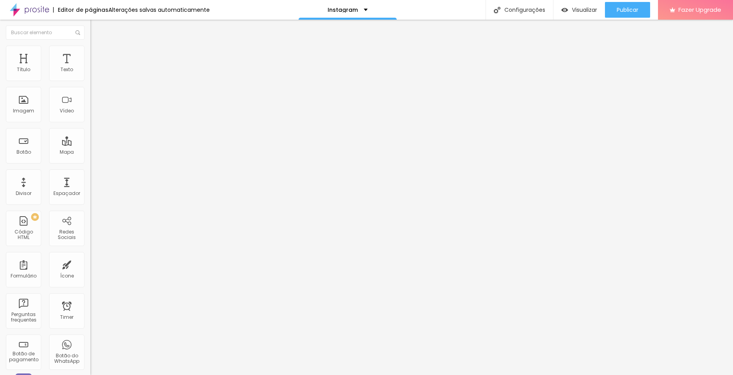
drag, startPoint x: 22, startPoint y: 93, endPoint x: -12, endPoint y: 92, distance: 34.2
type input "0"
click at [90, 264] on input "range" at bounding box center [115, 267] width 51 height 6
click at [90, 48] on img at bounding box center [93, 49] width 7 height 7
click at [90, 45] on img at bounding box center [93, 41] width 7 height 7
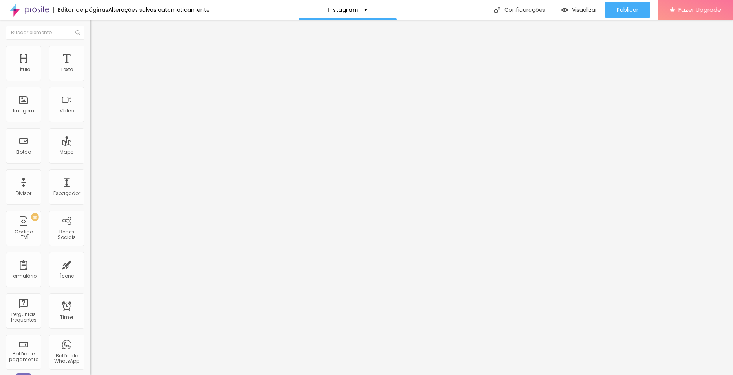
click at [90, 117] on span "16:9 Wide" at bounding box center [101, 114] width 22 height 7
click at [90, 122] on span "Ultrawide" at bounding box center [101, 118] width 22 height 7
click at [96, 27] on img "button" at bounding box center [99, 29] width 6 height 6
click at [630, 11] on span "Publicar" at bounding box center [628, 10] width 22 height 6
click at [90, 117] on span "21:9 Ultrawide" at bounding box center [106, 114] width 32 height 7
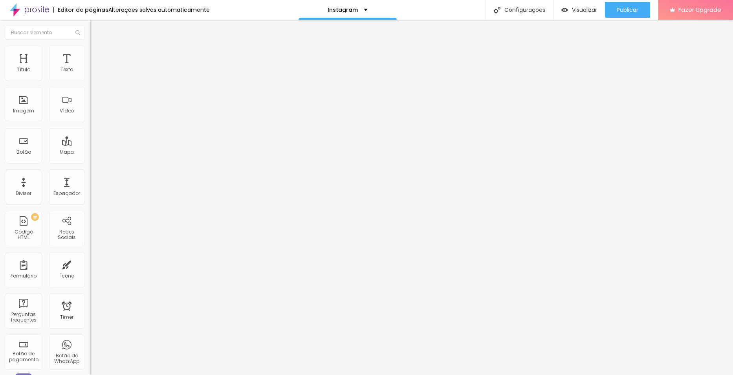
click at [90, 144] on span "Vertical 2" at bounding box center [101, 140] width 22 height 7
click at [90, 122] on span "Ultrawide" at bounding box center [101, 118] width 22 height 7
click at [90, 130] on span "Wide" at bounding box center [96, 126] width 12 height 7
click at [90, 53] on li "Avançado" at bounding box center [135, 57] width 90 height 8
type input "1"
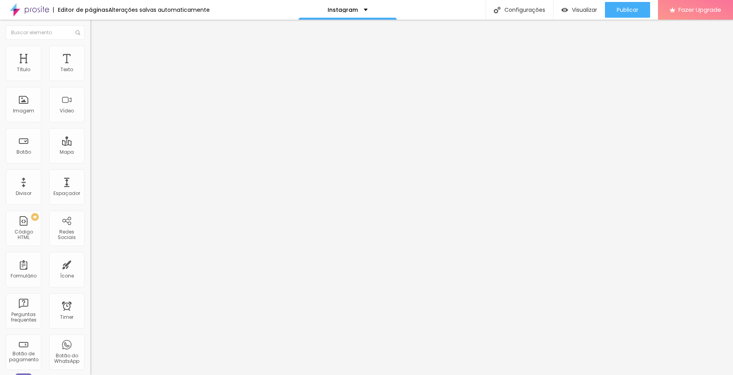
type input "1"
type input "2"
type input "3"
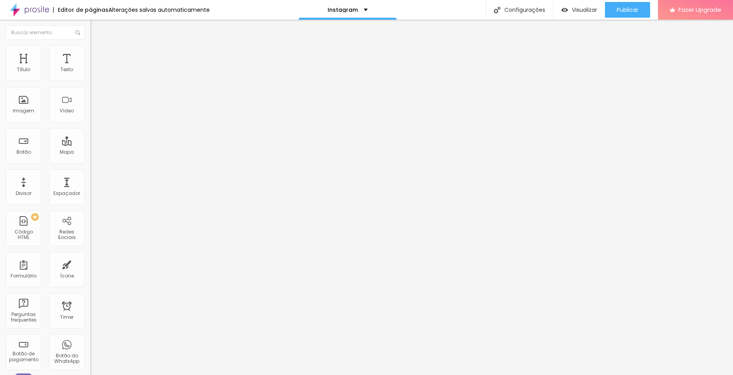
type input "5"
type input "14"
type input "20"
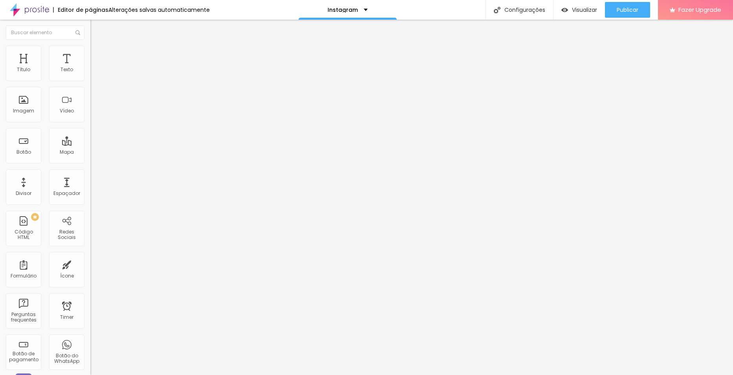
type input "20"
type input "25"
type input "29"
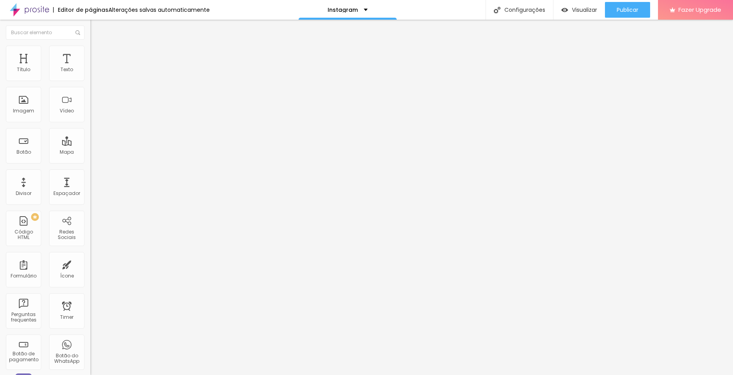
type input "32"
type input "37"
type input "43"
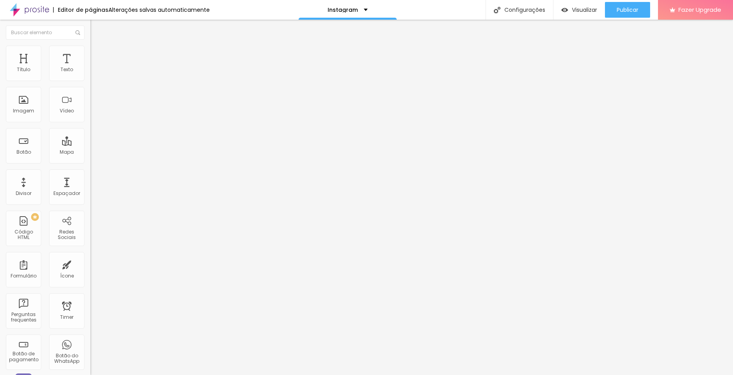
type input "43"
type input "50"
type input "57"
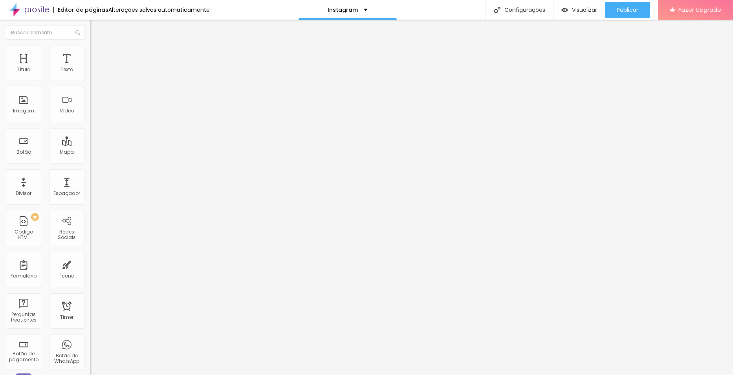
type input "63"
type input "67"
type input "71"
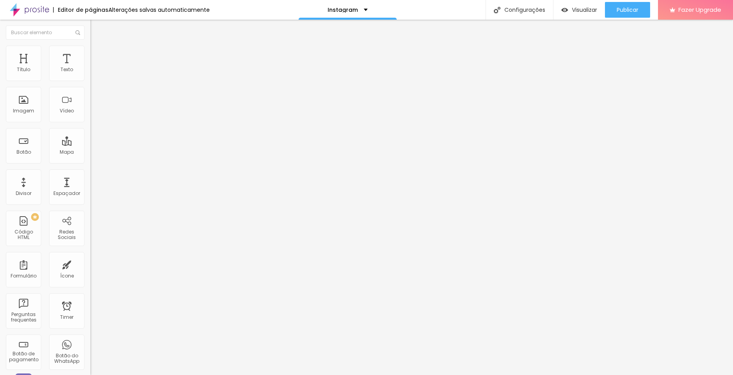
type input "71"
type input "73"
type input "76"
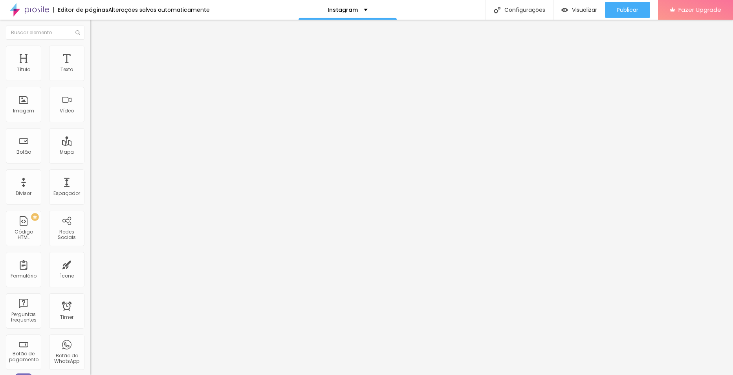
type input "78"
type input "81"
type input "84"
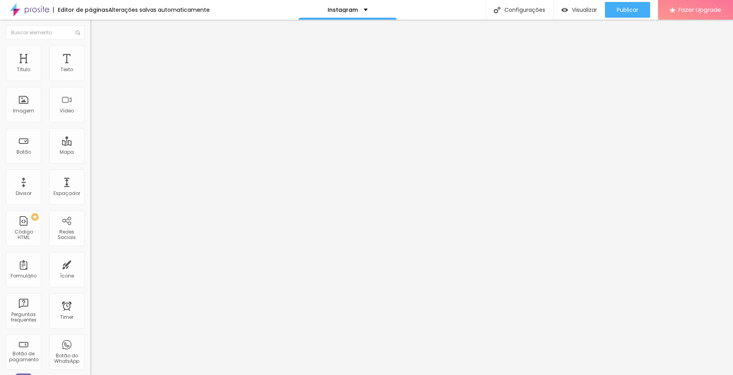
type input "84"
type input "86"
type input "87"
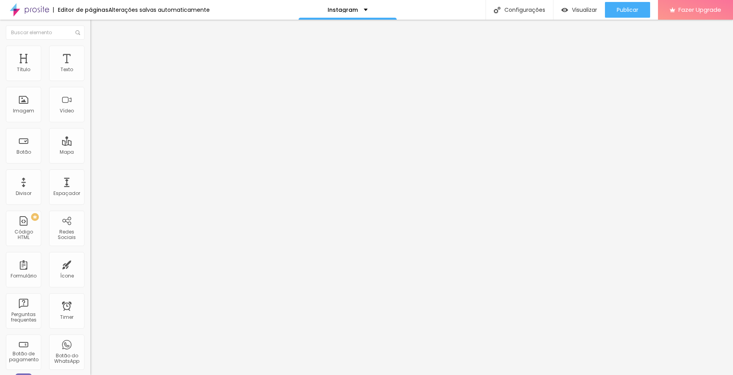
type input "88"
type input "89"
drag, startPoint x: 18, startPoint y: 78, endPoint x: 61, endPoint y: 81, distance: 42.5
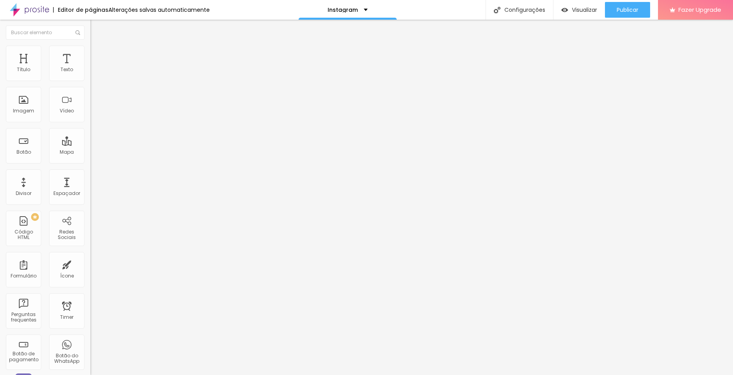
type input "89"
click at [90, 152] on input "range" at bounding box center [115, 155] width 51 height 6
click at [639, 7] on button "Publicar" at bounding box center [627, 10] width 45 height 16
click at [90, 46] on img at bounding box center [93, 49] width 7 height 7
type input "34"
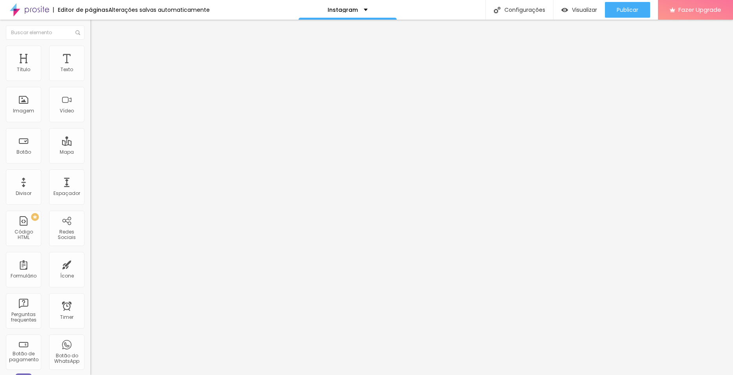
type input "34"
type input "33"
type input "35"
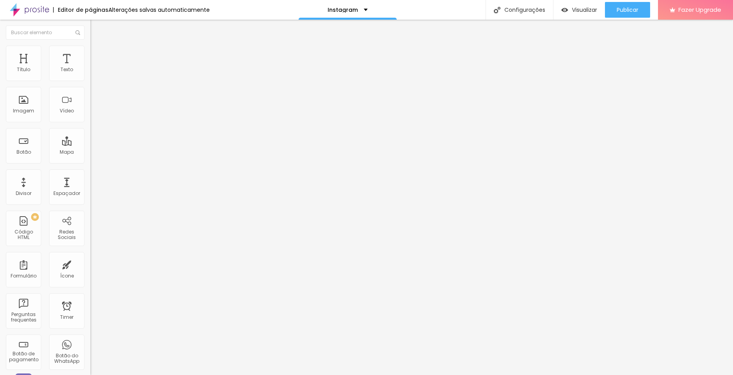
type input "36"
type input "37"
type input "38"
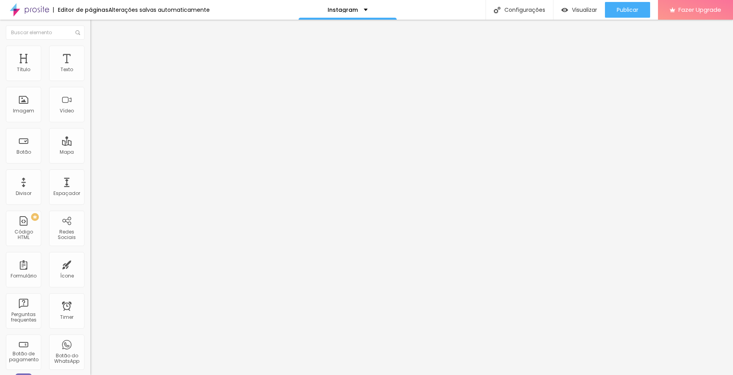
type input "38"
type input "39"
type input "40"
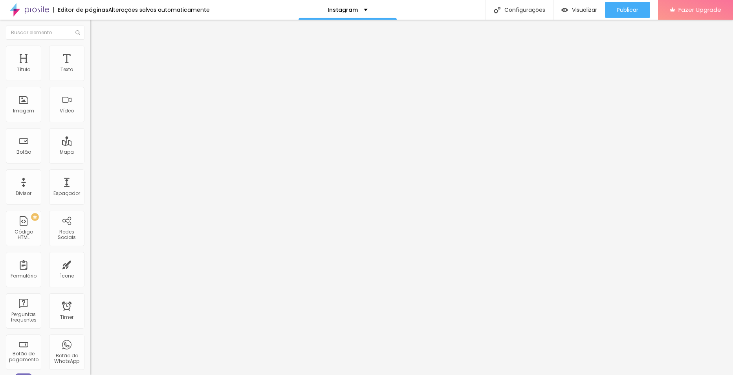
type input "41"
type input "42"
type input "43"
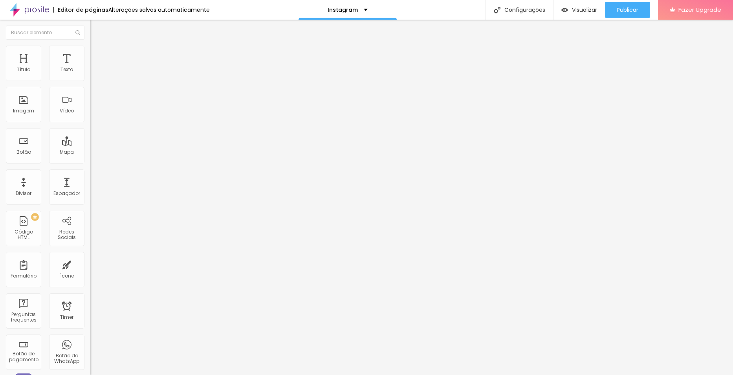
type input "43"
type input "44"
type input "45"
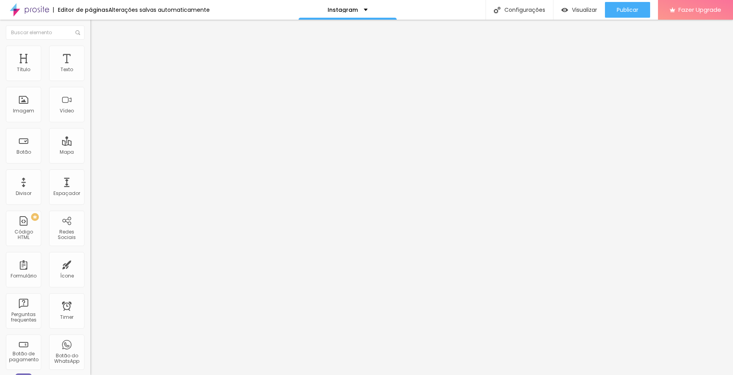
type input "46"
type input "47"
type input "48"
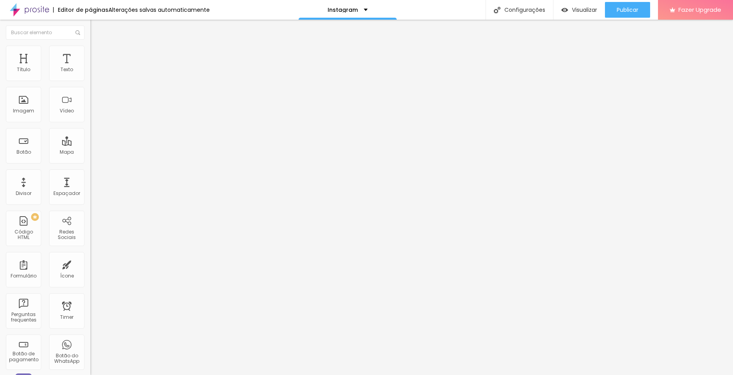
type input "48"
type input "49"
type input "50"
drag, startPoint x: 12, startPoint y: 82, endPoint x: 30, endPoint y: 84, distance: 17.7
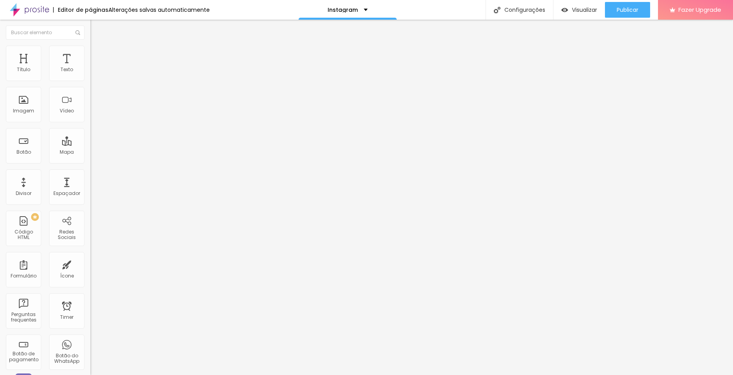
type input "50"
click at [90, 81] on input "range" at bounding box center [115, 77] width 51 height 6
click at [90, 159] on div "Editar Vídeo Conteúdo Estilo Avançado Tamanho 50 px %" at bounding box center [135, 197] width 90 height 355
click at [622, 13] on span "Publicar" at bounding box center [628, 10] width 22 height 6
type input "48"
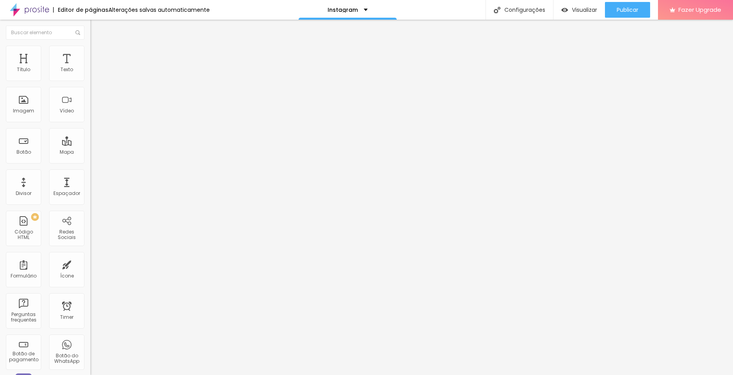
type input "48"
type input "47"
type input "46"
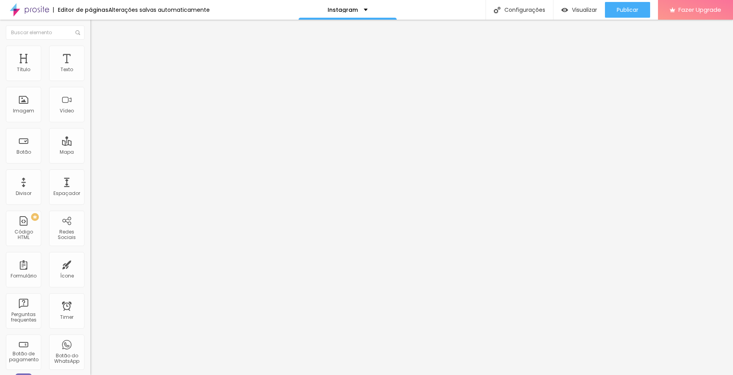
type input "45"
type input "44"
type input "43"
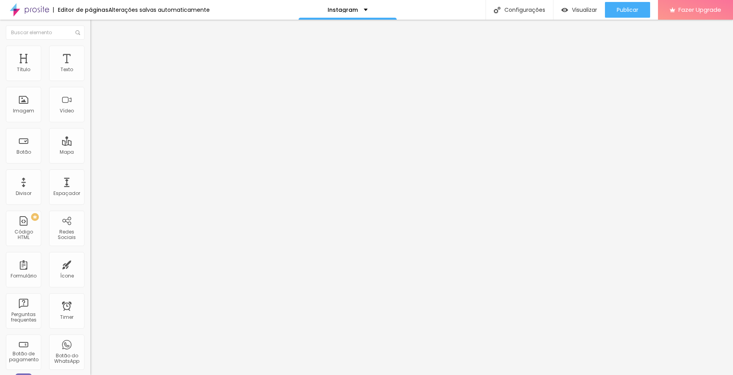
type input "43"
type input "42"
type input "41"
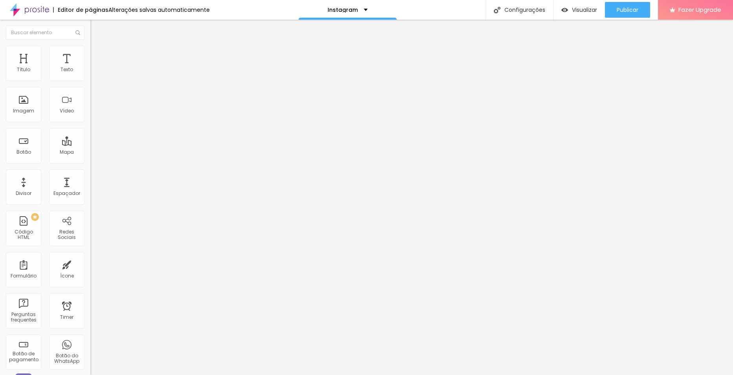
type input "40"
type input "39"
type input "38"
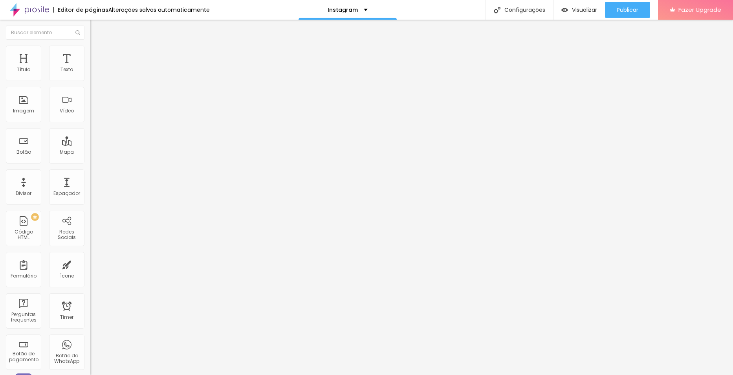
type input "38"
type input "37"
type input "36"
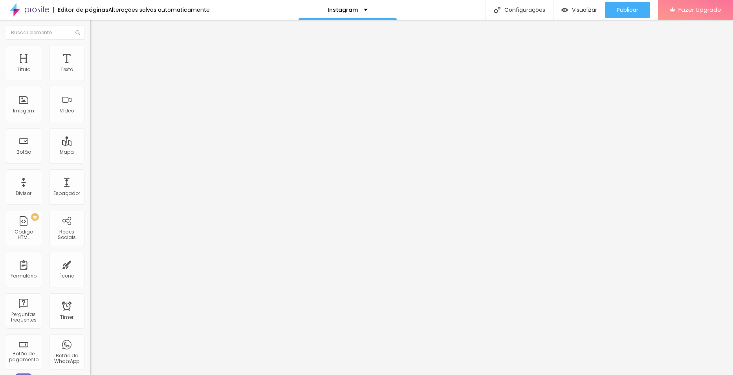
type input "35"
type input "34"
type input "33"
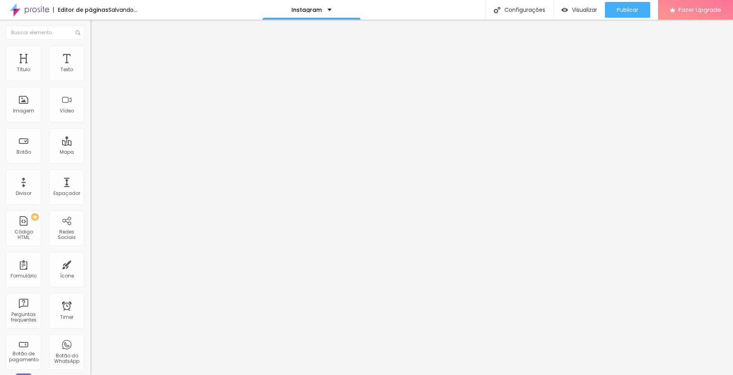
type input "33"
type input "32"
type input "31"
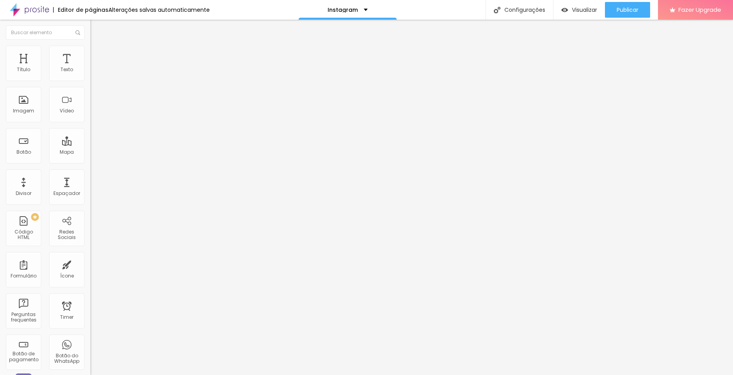
type input "30"
drag, startPoint x: 28, startPoint y: 84, endPoint x: 6, endPoint y: 84, distance: 22.0
type input "30"
click at [90, 81] on input "range" at bounding box center [115, 77] width 51 height 6
click at [630, 12] on span "Publicar" at bounding box center [628, 10] width 22 height 6
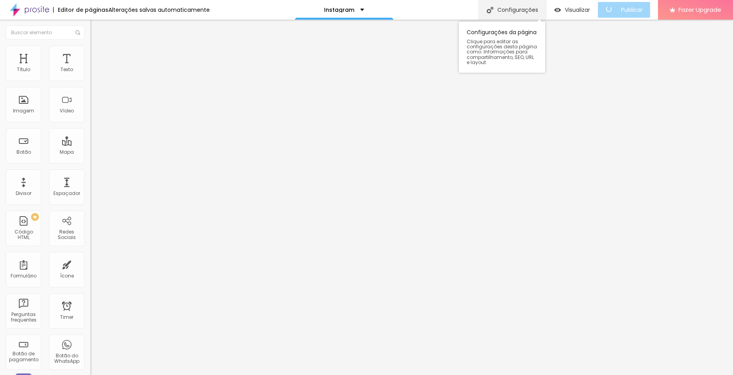
click at [502, 5] on div "Configurações" at bounding box center [512, 10] width 68 height 20
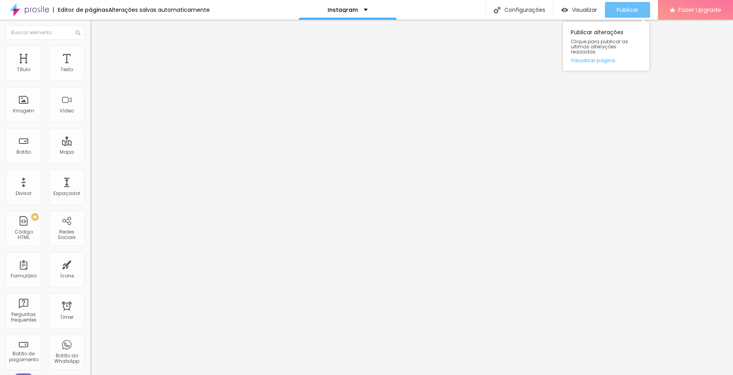
click at [630, 5] on div "Publicar" at bounding box center [628, 10] width 22 height 16
click at [90, 46] on li "Conteúdo" at bounding box center [135, 42] width 90 height 8
click at [90, 68] on span "Trocar imagem" at bounding box center [111, 64] width 43 height 7
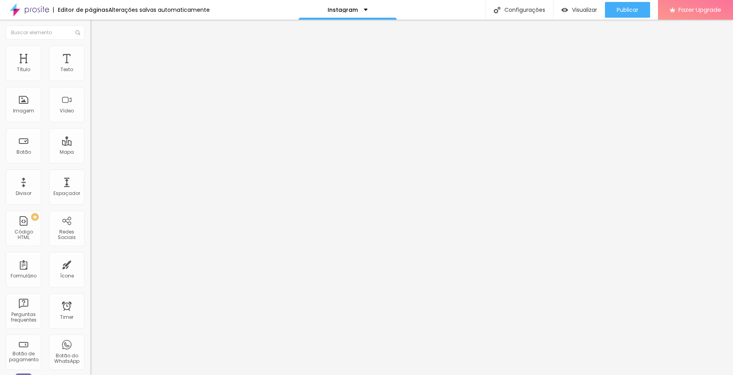
click at [90, 161] on input "https://" at bounding box center [137, 158] width 94 height 8
drag, startPoint x: 51, startPoint y: 161, endPoint x: 8, endPoint y: 163, distance: 43.2
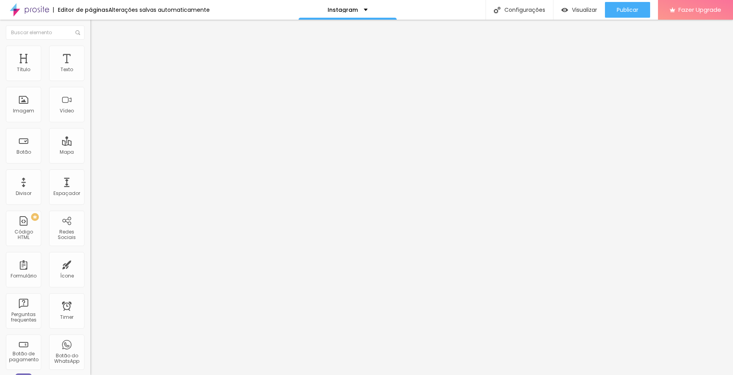
click at [90, 162] on input "https://" at bounding box center [137, 158] width 94 height 8
paste input "[DOMAIN_NAME][URL]"
type input "[URL][DOMAIN_NAME]"
click at [90, 176] on div "Abrir em uma nova aba" at bounding box center [135, 174] width 90 height 4
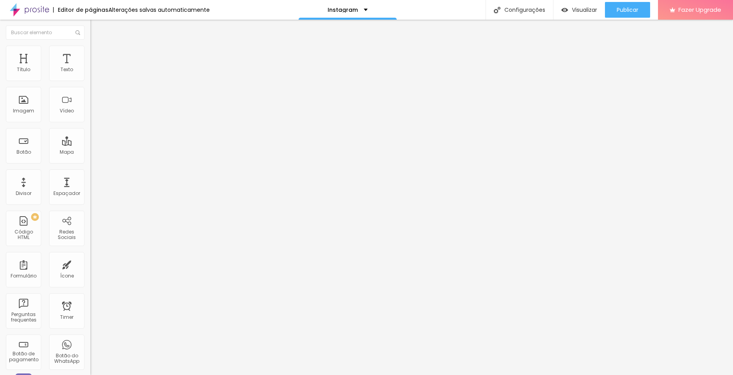
scroll to position [0, 0]
click at [630, 8] on span "Publicar" at bounding box center [628, 10] width 22 height 6
click at [356, 8] on div "Instagram" at bounding box center [348, 9] width 40 height 5
